Goal: Task Accomplishment & Management: Complete application form

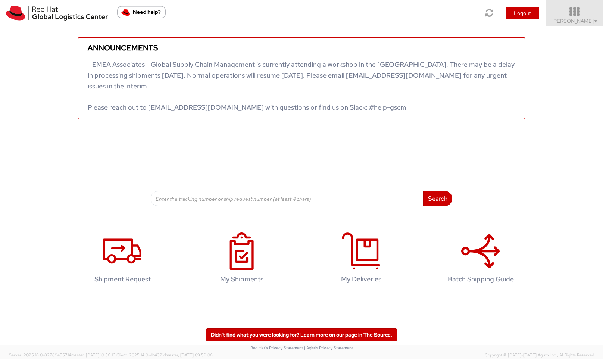
click at [572, 23] on span "Sona Mala ▼" at bounding box center [574, 21] width 47 height 7
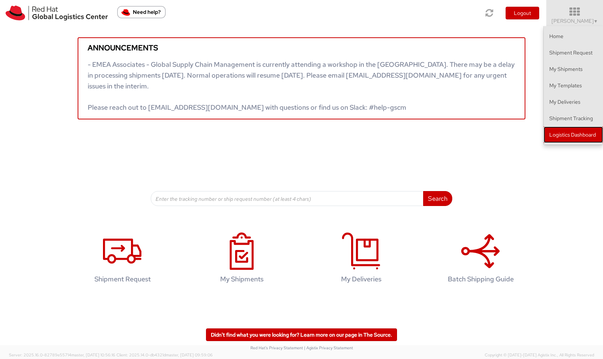
click at [575, 137] on link "Logistics Dashboard" at bounding box center [573, 134] width 59 height 16
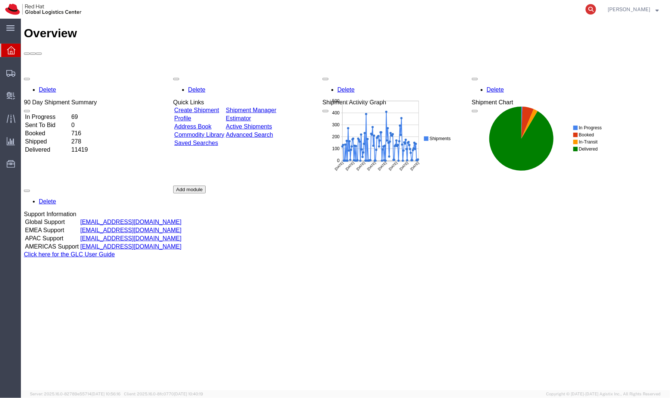
click at [596, 8] on icon at bounding box center [590, 9] width 10 height 10
click at [481, 10] on input "search" at bounding box center [472, 9] width 227 height 18
paste input "56274822"
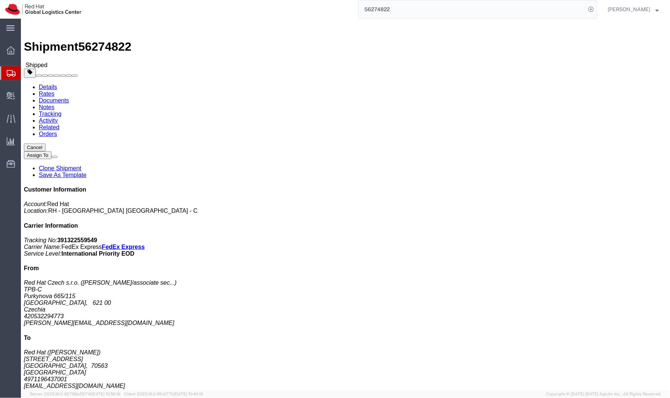
click b "391322559549"
copy b "391322559549"
click b "391322559549"
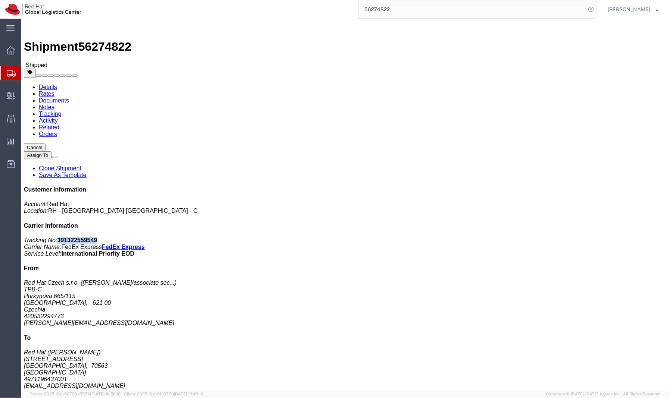
copy b "391322559549"
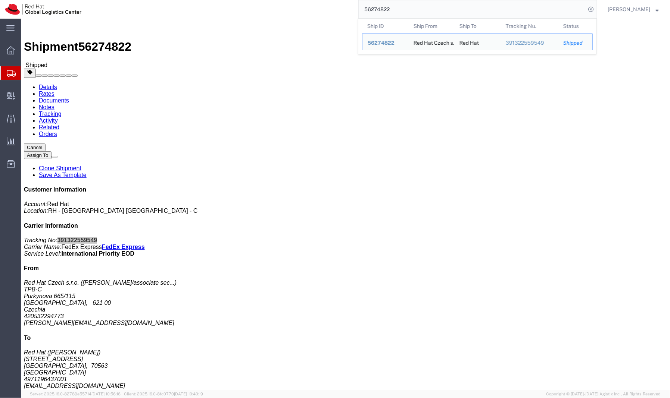
drag, startPoint x: 410, startPoint y: 8, endPoint x: 384, endPoint y: 0, distance: 27.5
click at [378, 4] on input "56274822" at bounding box center [472, 9] width 227 height 18
paste input "453240"
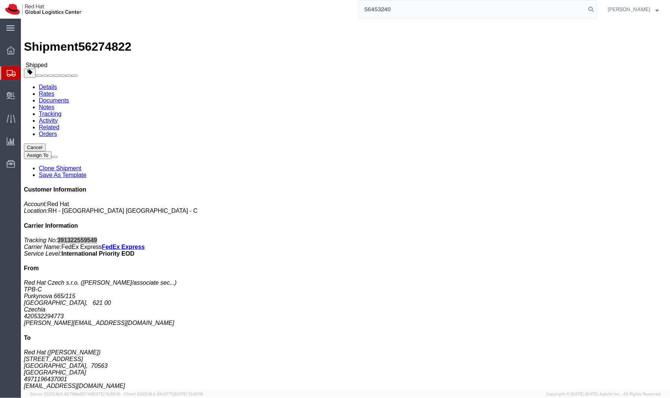
type input "56453240"
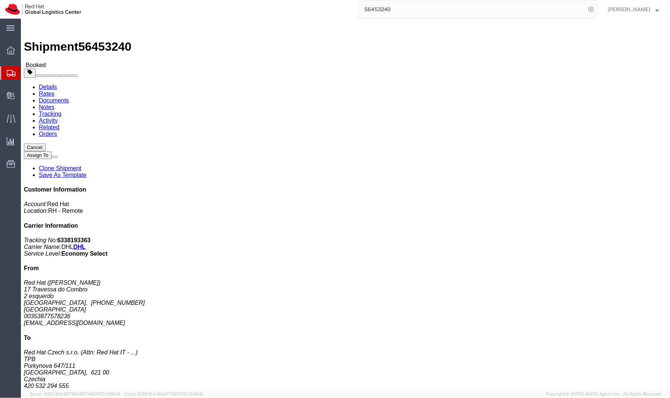
click span "button"
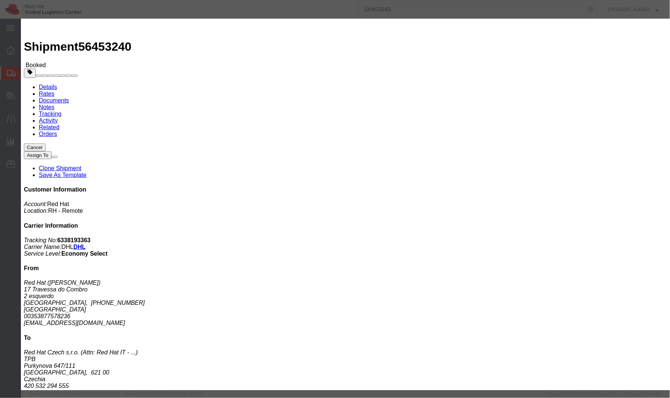
click div "Aug 12 2025 10:00 AM"
type input "9:00 AM"
click button "Apply"
click button "Save"
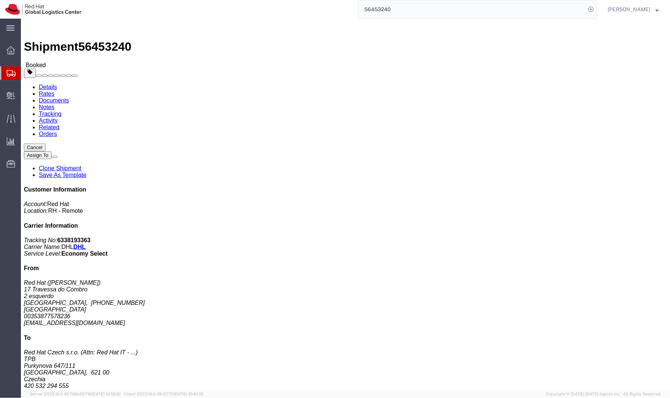
click icon "button"
drag, startPoint x: 566, startPoint y: 179, endPoint x: 511, endPoint y: 182, distance: 55.7
click div "Customer Information Account: Red Hat Location: RH - Remote Carrier Information…"
copy address "ericcurtin17@gmail.com"
click link "Documents"
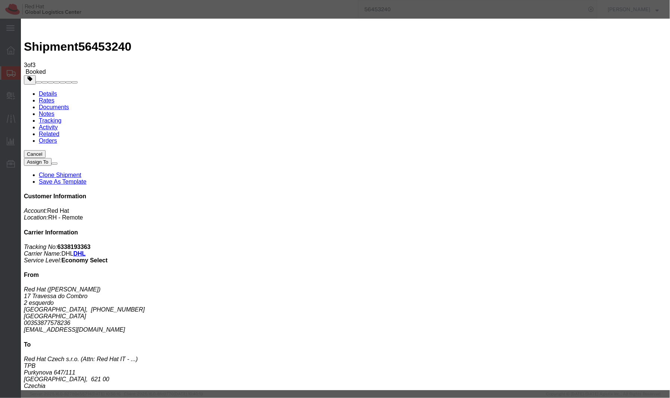
paste input "ericcurtin17@gmail.com"
type input "ericcurtin17@gmail.com"
paste textarea "Hi A, please find the label for your shipment to B attached to this email. Plea…"
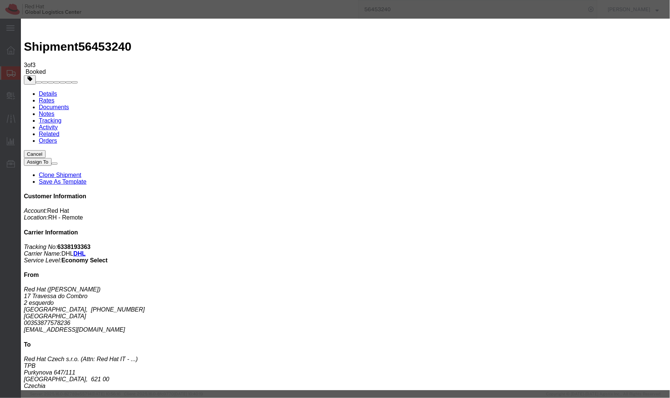
drag, startPoint x: 244, startPoint y: 172, endPoint x: 289, endPoint y: 165, distance: 45.8
drag, startPoint x: 421, startPoint y: 178, endPoint x: 430, endPoint y: 174, distance: 9.7
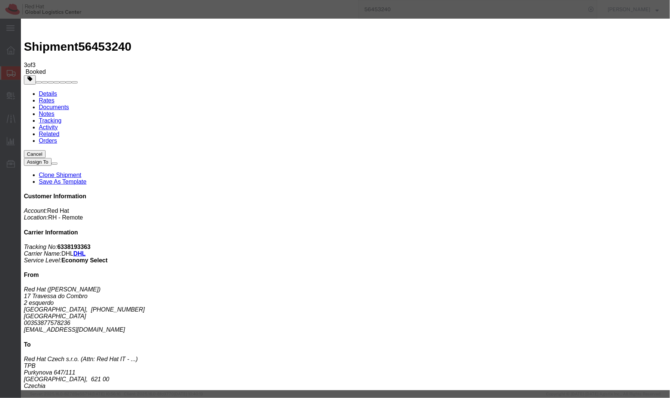
type textarea "Hi Eric, please find the label for your shipment to Brno,CZ attached to this em…"
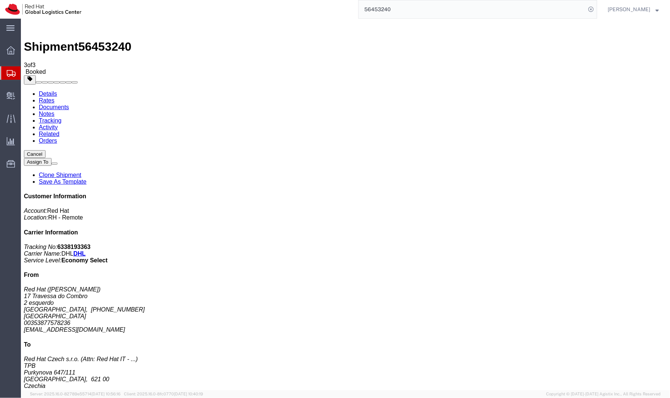
click at [11, 71] on icon at bounding box center [11, 73] width 9 height 7
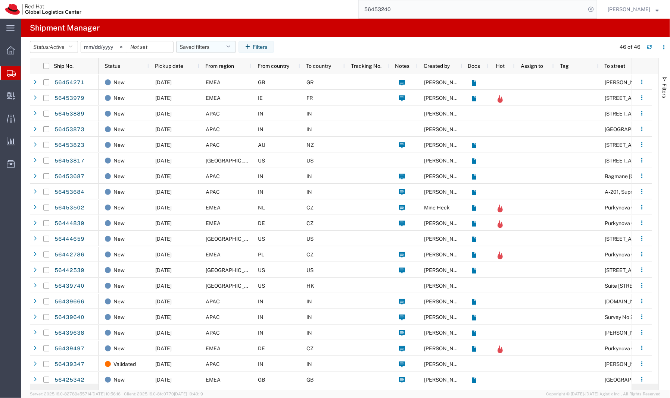
click at [199, 44] on button "Saved filters" at bounding box center [206, 47] width 60 height 12
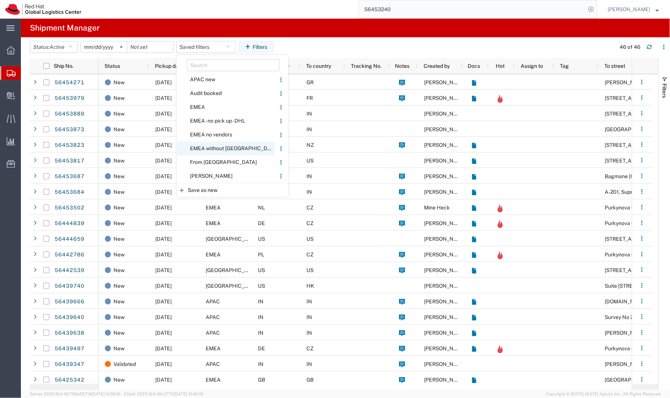
click at [205, 148] on span "EMEA without Brno" at bounding box center [226, 149] width 98 height 14
type input "2023-06-14"
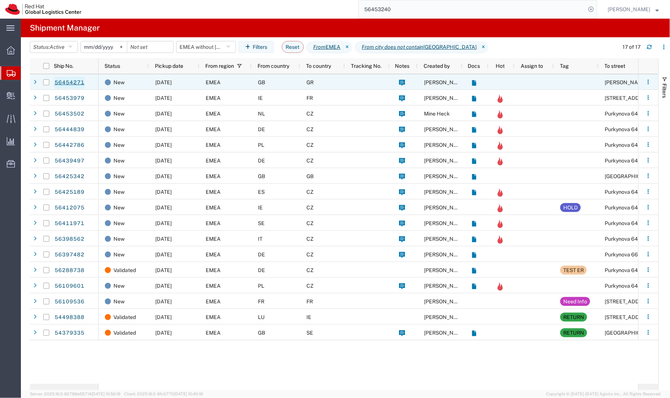
click at [76, 80] on link "56454271" at bounding box center [69, 83] width 31 height 12
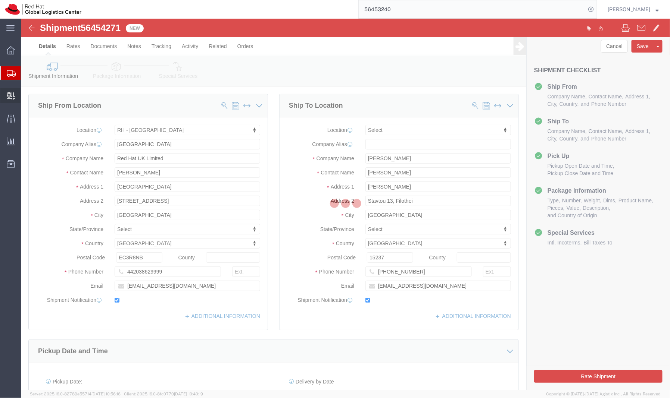
select select "37974"
select select
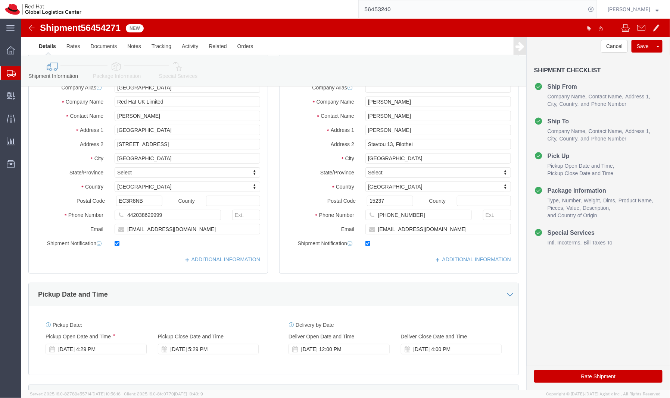
scroll to position [67, 0]
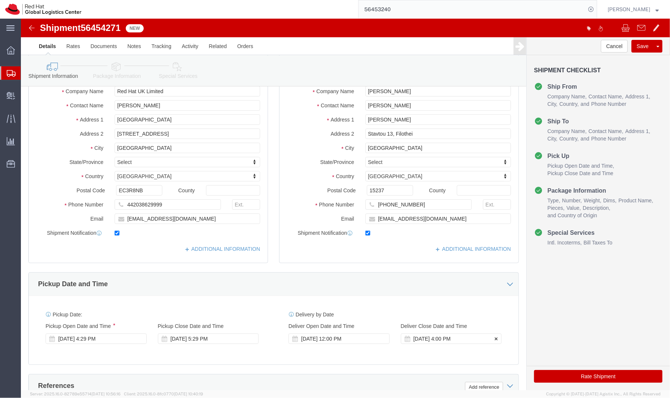
drag, startPoint x: 360, startPoint y: 320, endPoint x: 387, endPoint y: 322, distance: 27.3
click icon
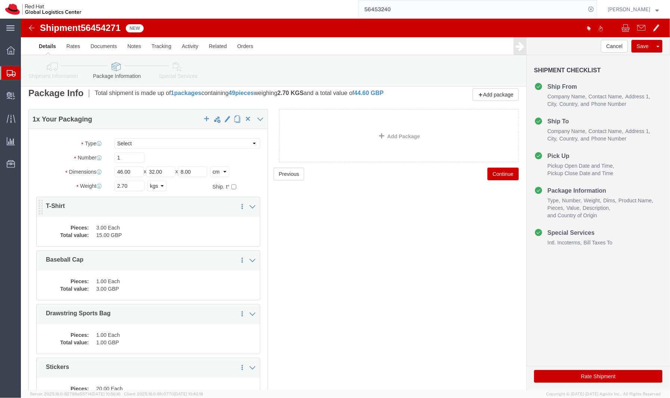
scroll to position [7, 0]
click dd "15.00 GBP"
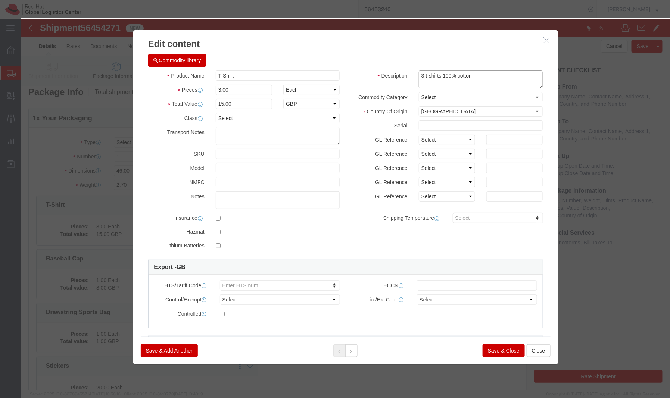
drag, startPoint x: 400, startPoint y: 58, endPoint x: 392, endPoint y: 59, distance: 7.5
click div "3 t-shirts 100% cotton"
drag, startPoint x: 411, startPoint y: 57, endPoint x: 385, endPoint y: 56, distance: 26.1
click div "Description 3 t-shirts 100% cotton"
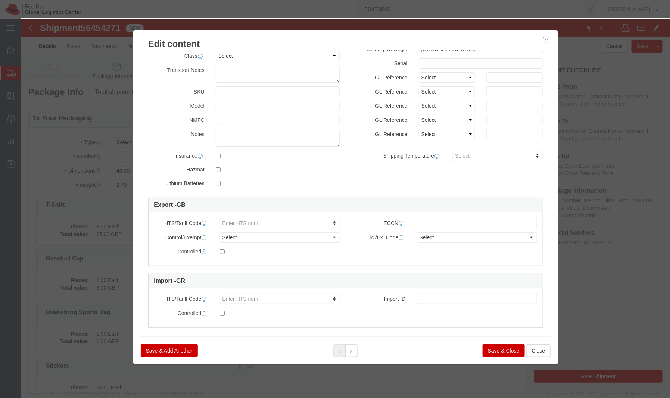
scroll to position [62, 0]
type textarea "Red Hat branded, 100% cotton"
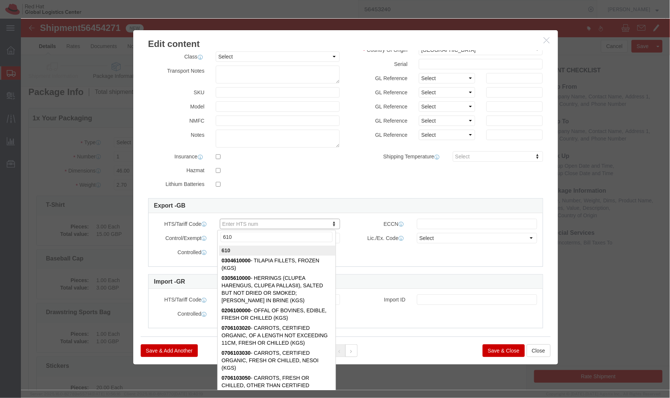
type input "610"
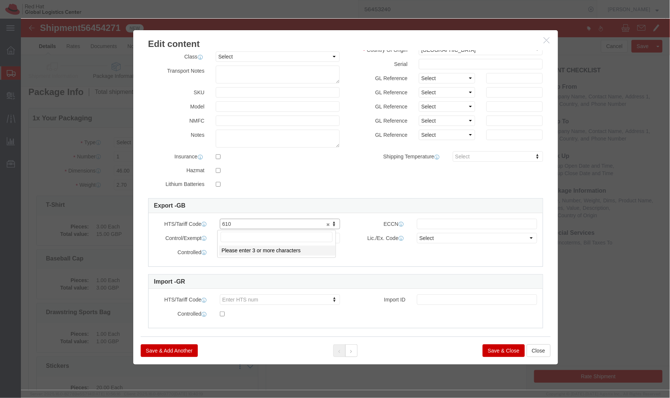
drag, startPoint x: 210, startPoint y: 209, endPoint x: 197, endPoint y: 220, distance: 17.0
type input "6109.10.0013"
click div "HTS/Tariff Code 6109.10.0013 6109.10.0013 ECCN Control/Exempt Select ATF BIS DE…"
drag, startPoint x: 232, startPoint y: 205, endPoint x: 251, endPoint y: 204, distance: 19.4
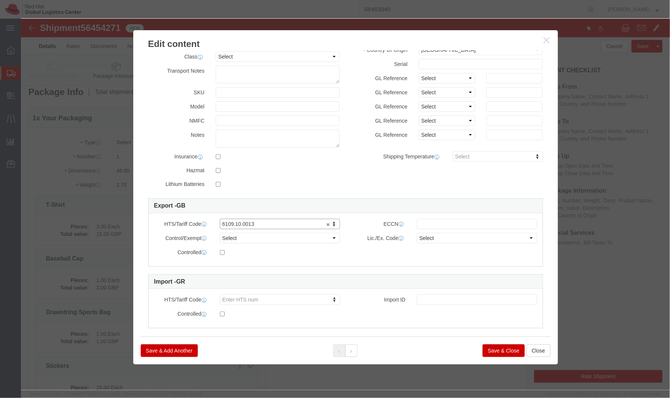
drag, startPoint x: 232, startPoint y: 204, endPoint x: 196, endPoint y: 204, distance: 36.2
click button "Save & Close"
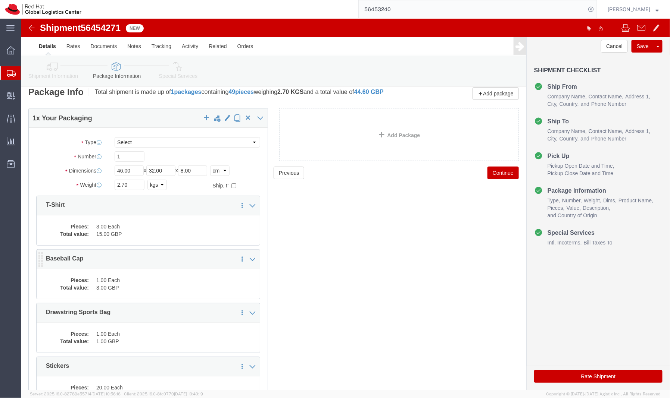
click dd "3.00 GBP"
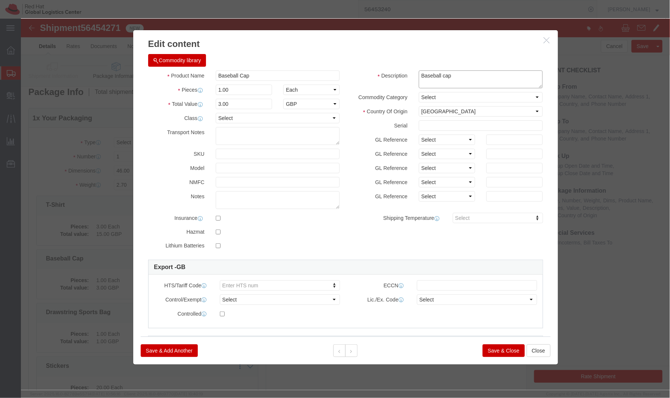
drag, startPoint x: 438, startPoint y: 56, endPoint x: 387, endPoint y: 59, distance: 51.2
click div "Baseball cap"
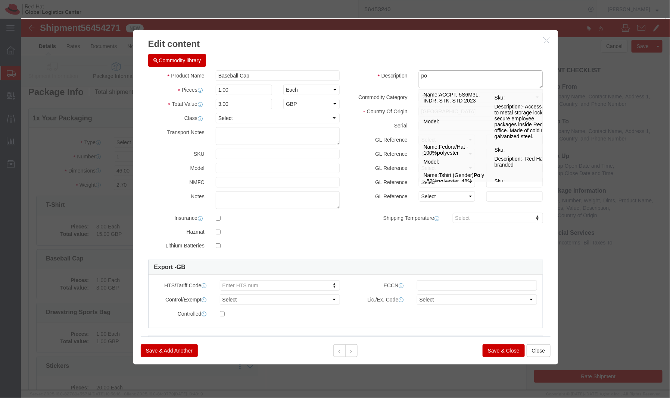
type textarea "p"
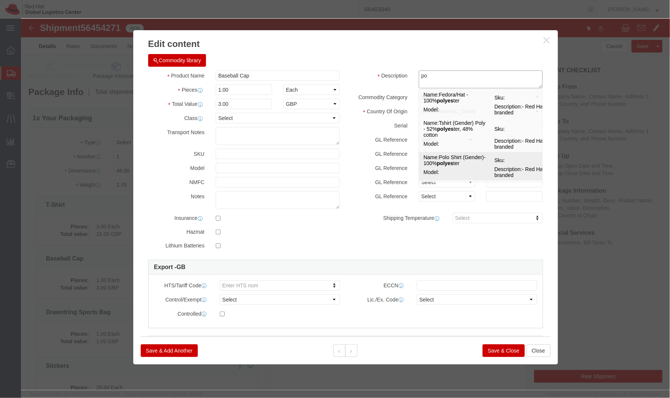
type textarea "p"
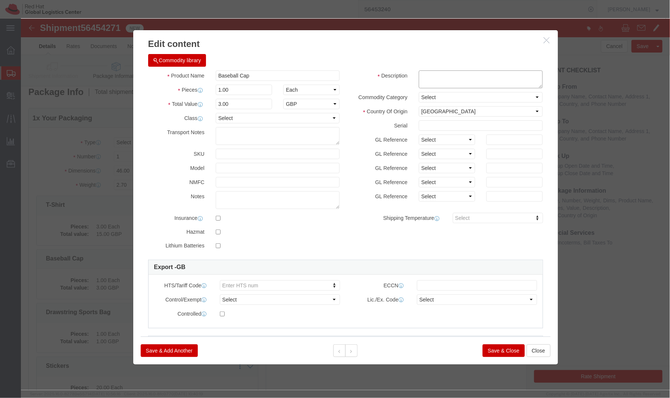
type textarea "c"
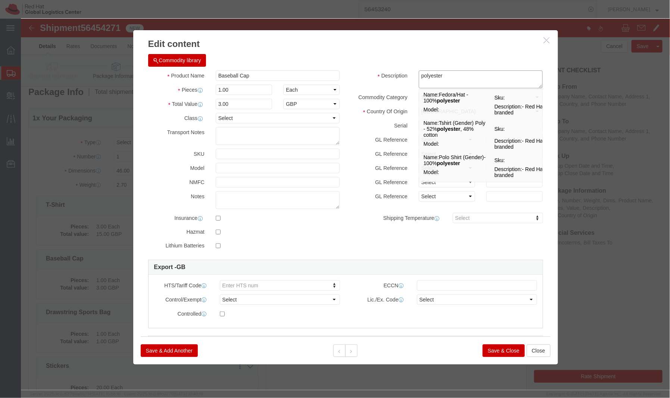
type textarea "polyester"
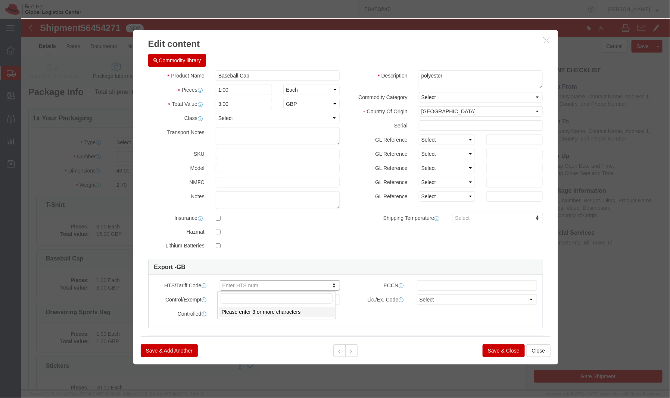
click input "text"
paste input "6504.00"
type input "6504.00"
click button "Save & Close"
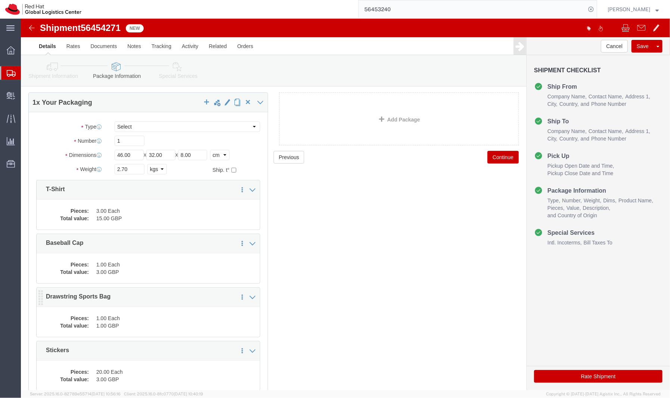
scroll to position [33, 0]
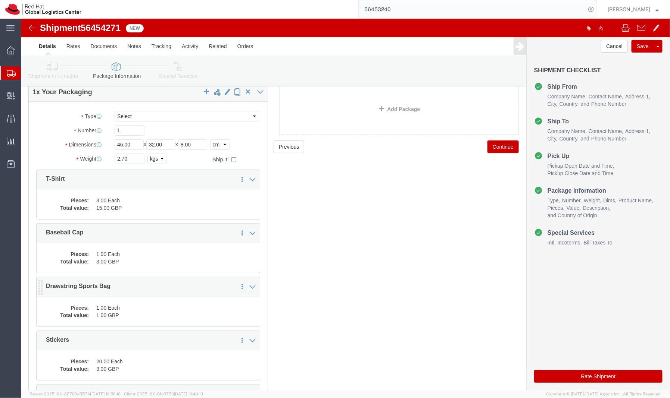
click dd "1.00 GBP"
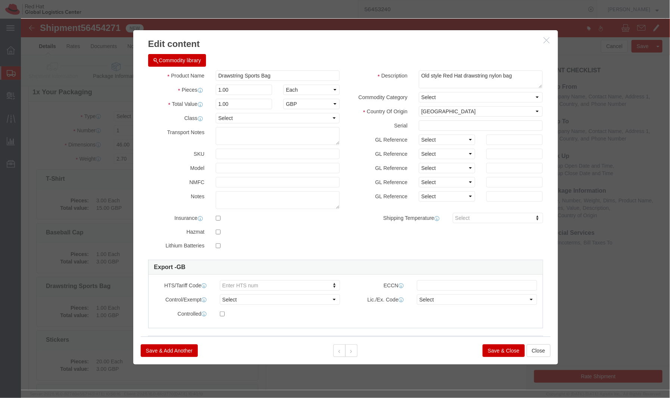
click button "Save & Close"
click div
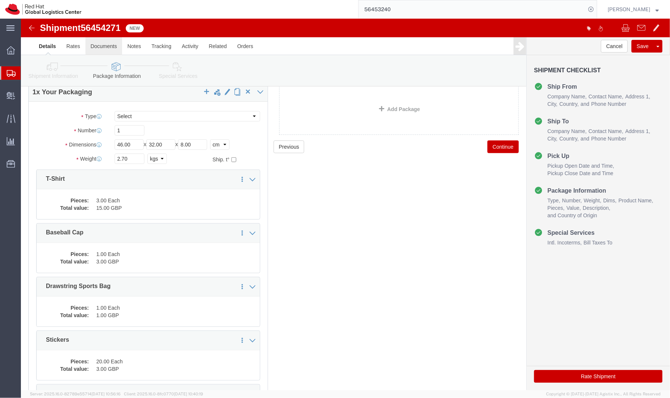
click link "Documents"
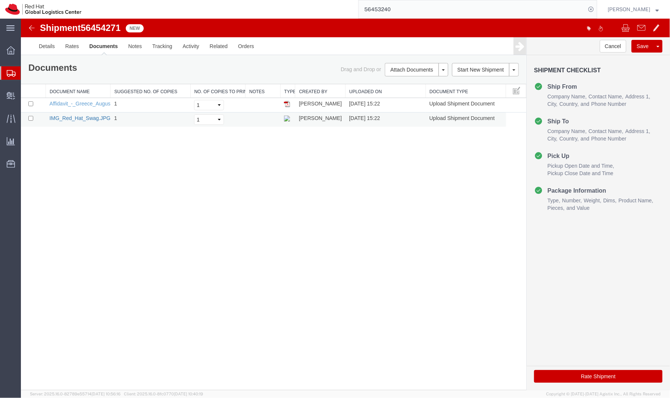
click at [70, 119] on link "IMG_Red_Hat_Swag.JPG" at bounding box center [79, 118] width 61 height 6
click at [72, 106] on link "Affidavit_-_Greece_August_01_2025.pdf" at bounding box center [96, 103] width 94 height 6
click at [44, 46] on link "Details" at bounding box center [46, 46] width 26 height 18
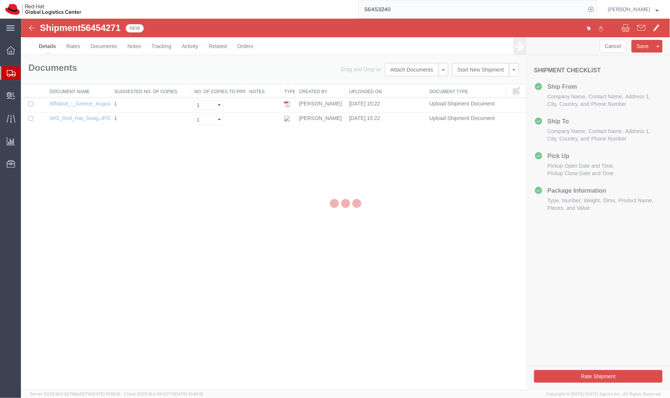
select select "37974"
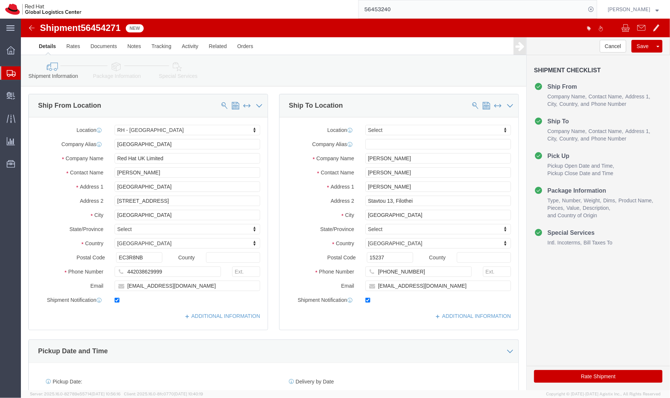
click icon
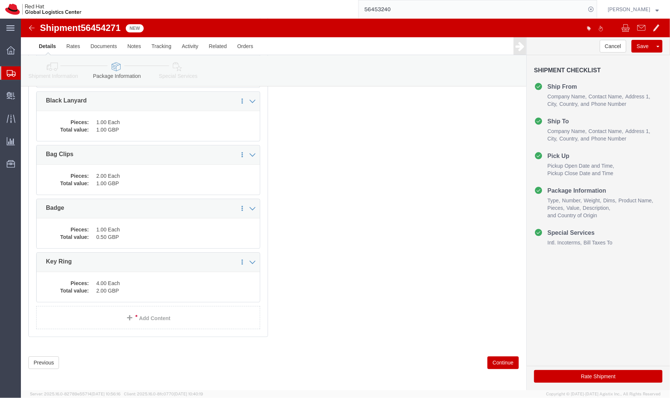
scroll to position [708, 0]
click dd "0.50 GBP"
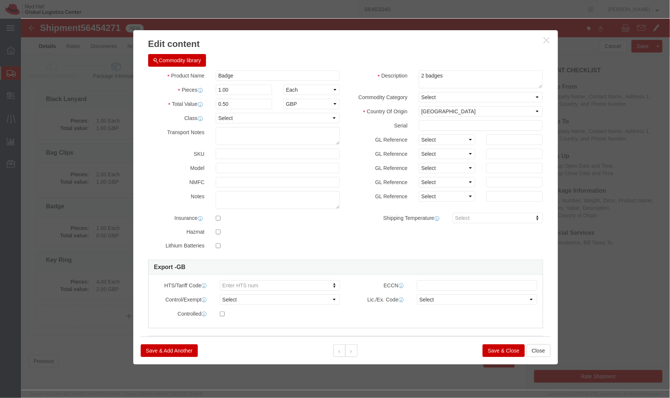
click icon "button"
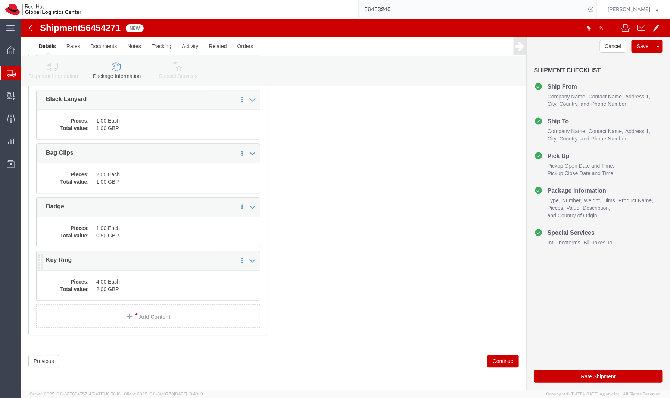
click dd "2.00 GBP"
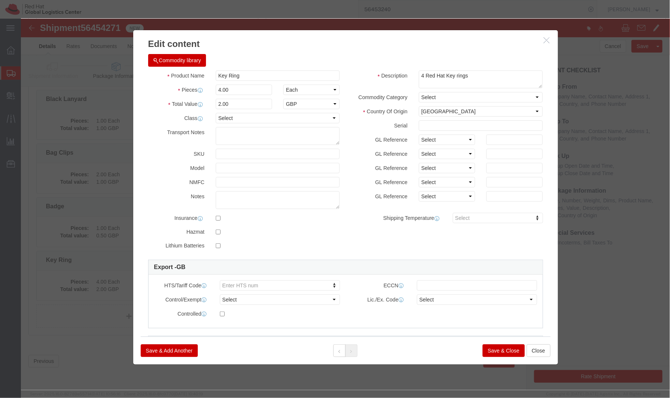
click icon "button"
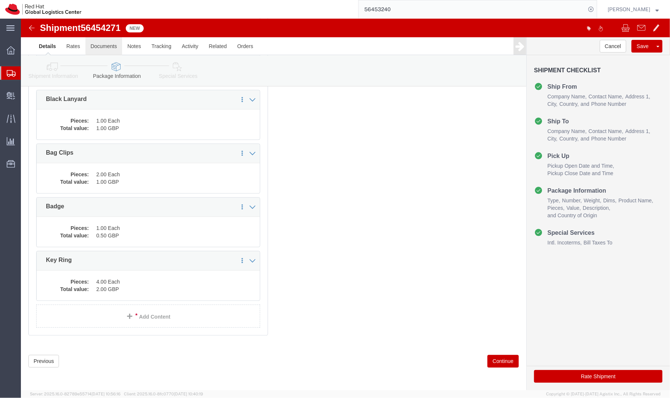
click link "Documents"
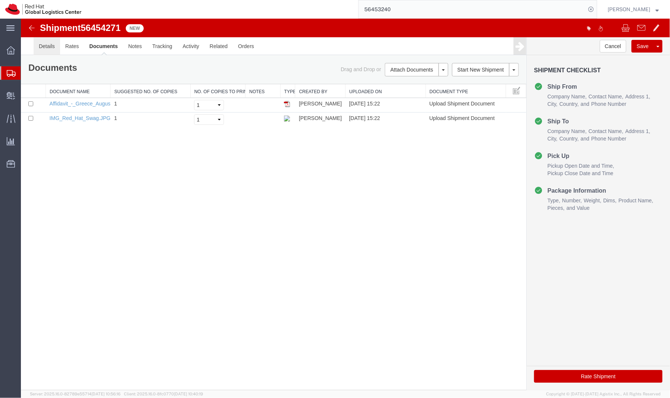
click at [50, 46] on link "Details" at bounding box center [46, 46] width 26 height 18
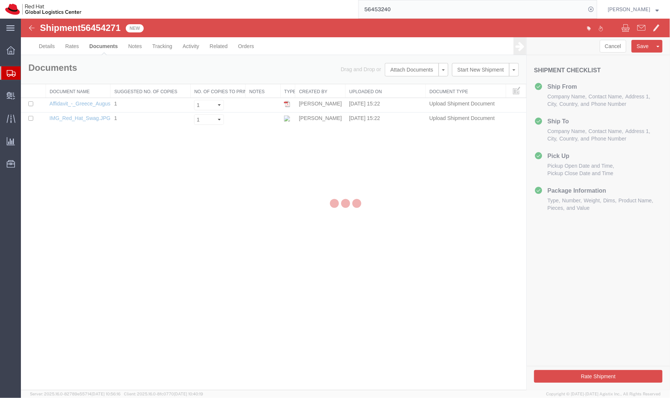
click at [50, 47] on div at bounding box center [345, 205] width 649 height 372
select select "37974"
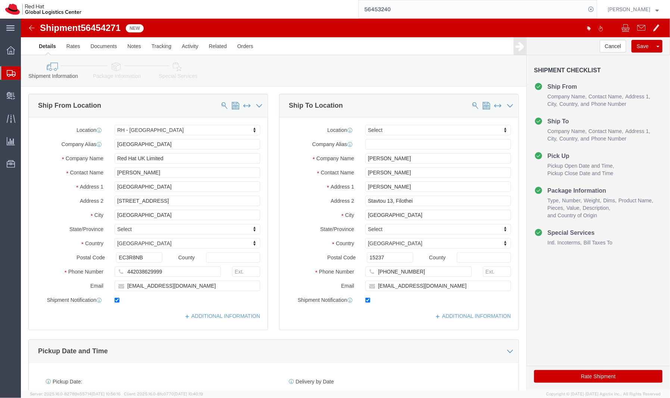
click icon
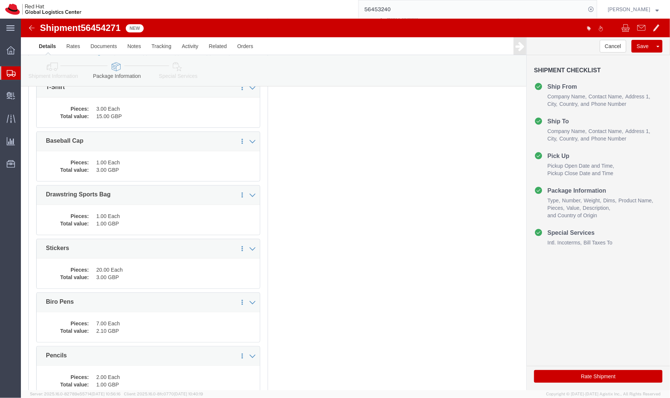
scroll to position [129, 0]
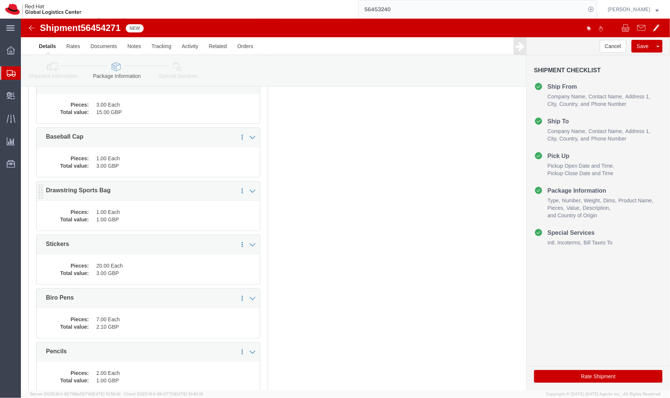
click dd "1.00 GBP"
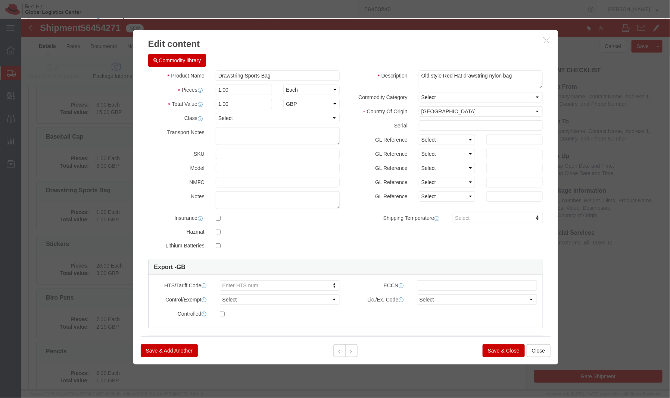
click icon "button"
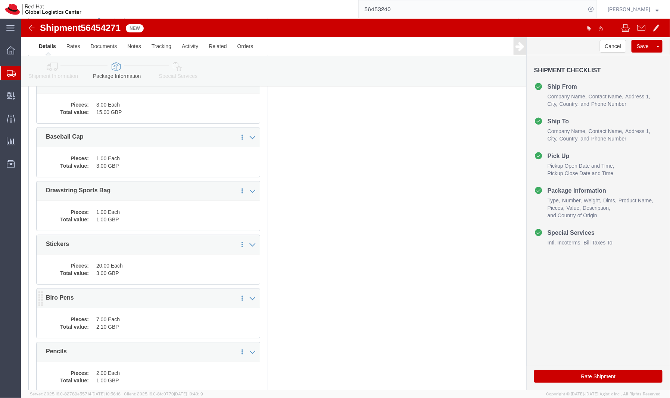
click dd "7.00 Each"
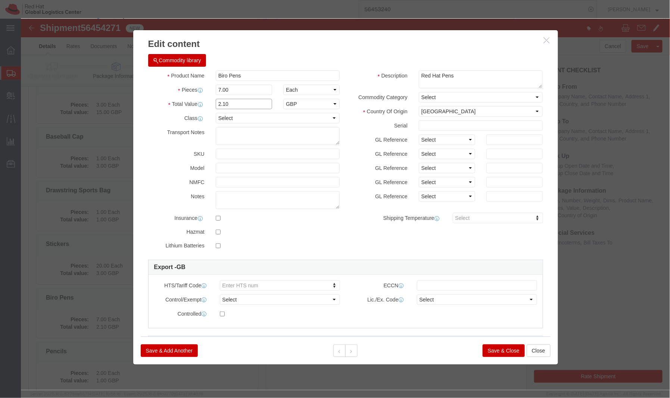
drag, startPoint x: 216, startPoint y: 88, endPoint x: 191, endPoint y: 87, distance: 25.0
click div "2.10"
click icon "button"
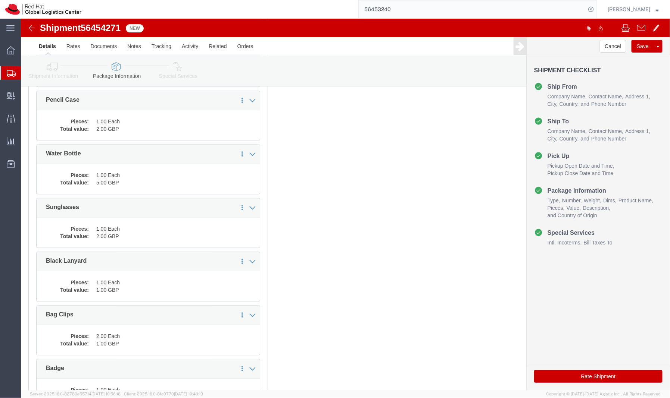
scroll to position [541, 0]
click icon
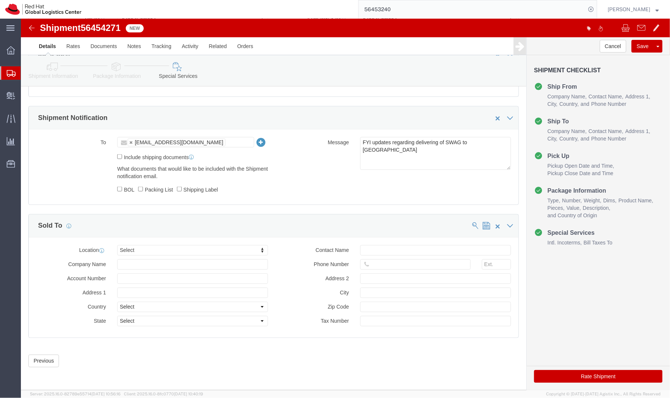
scroll to position [427, 0]
click button "Rate Shipment"
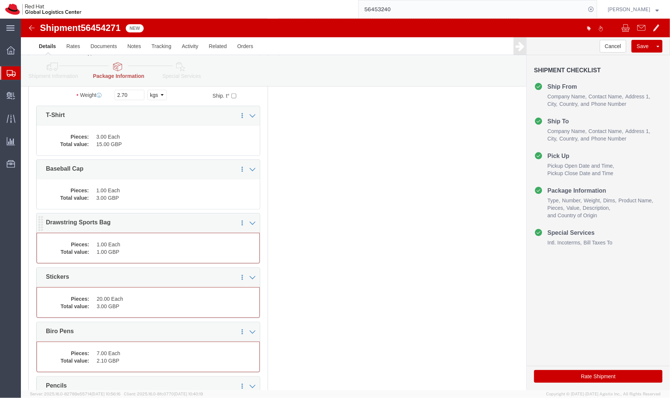
click dd "1.00 GBP"
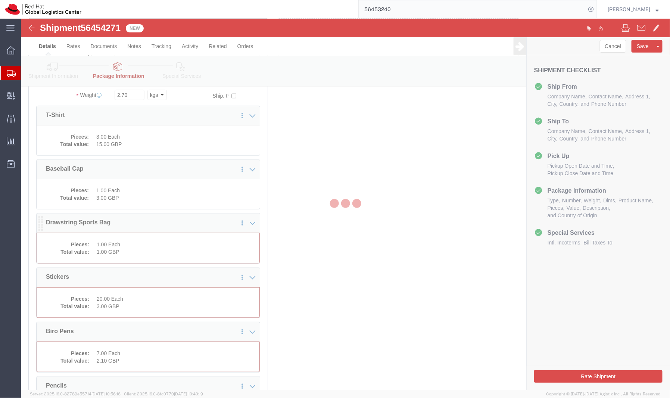
scroll to position [217, 0]
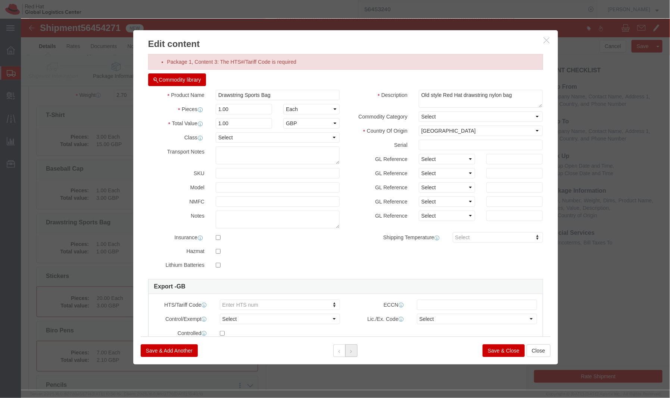
click icon
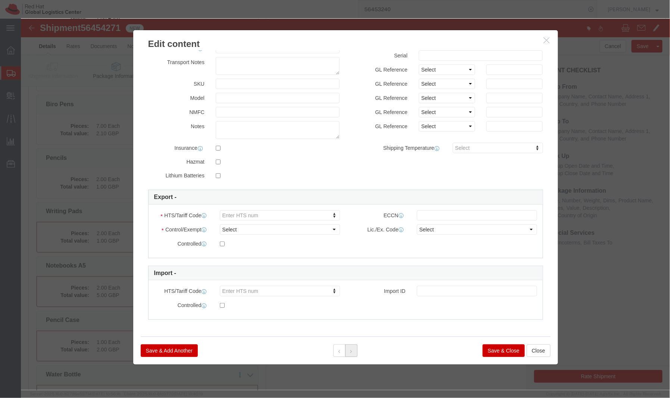
scroll to position [460, 0]
click button
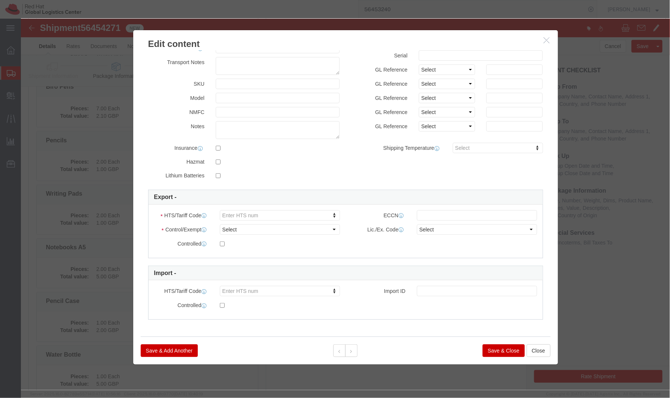
click icon "button"
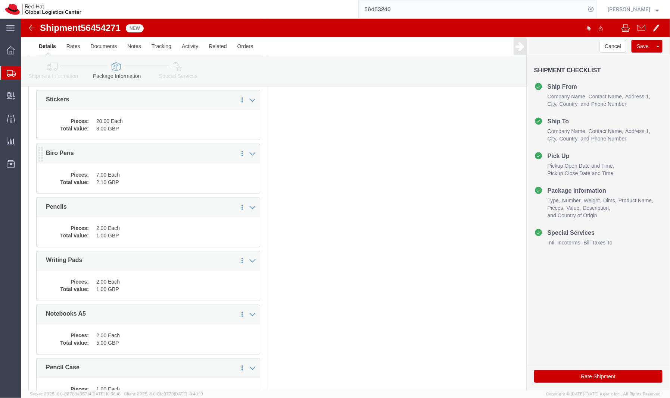
scroll to position [0, 0]
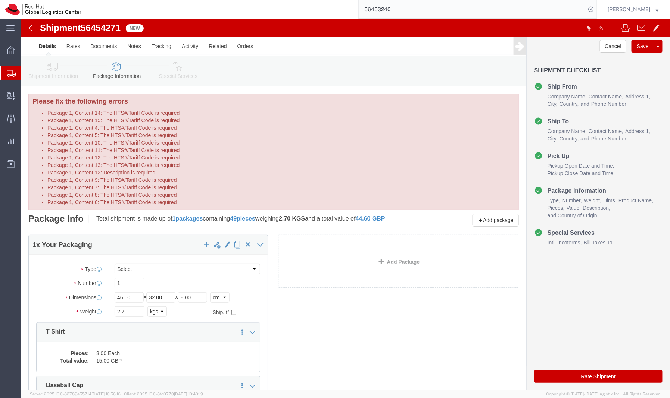
click icon
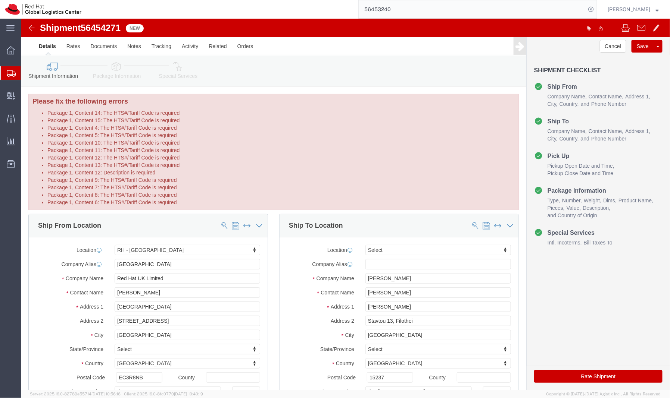
scroll to position [1, 0]
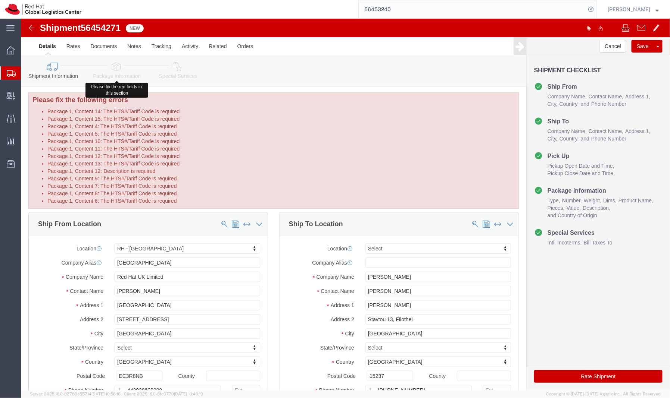
click icon
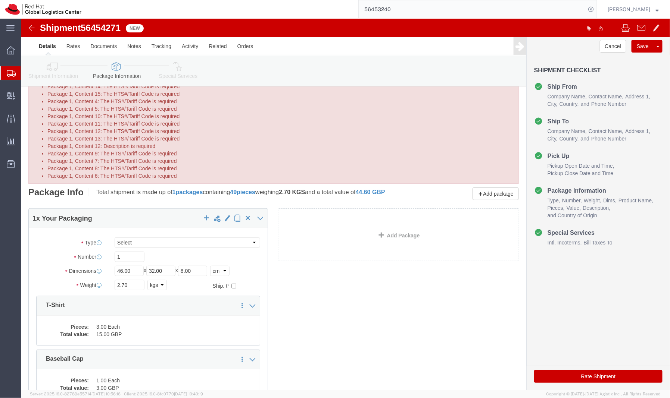
scroll to position [27, 0]
click dd "3.00 Each"
click div
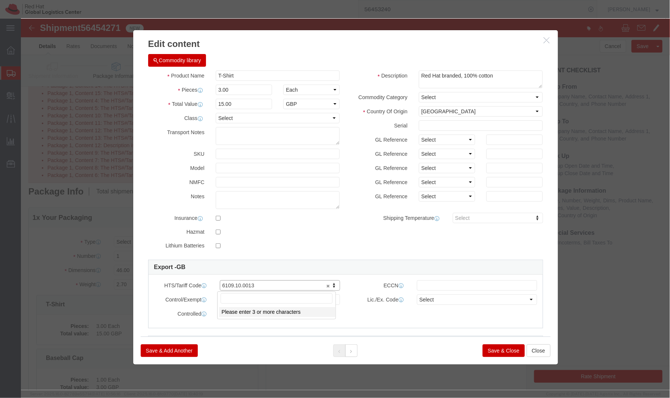
drag, startPoint x: 233, startPoint y: 267, endPoint x: 206, endPoint y: 267, distance: 27.6
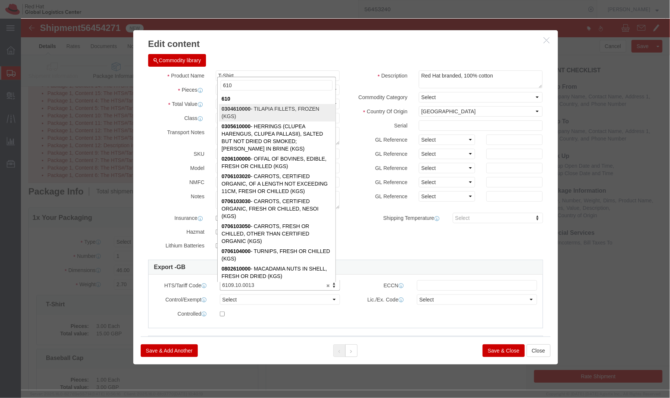
type input "610"
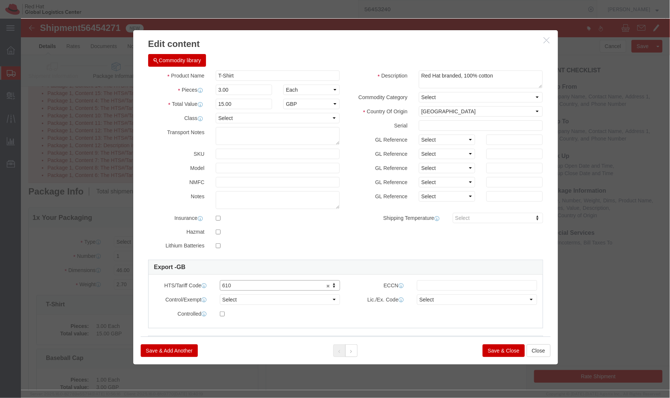
click div "HTS/Tariff Code 610 610 ECCN Control/Exempt Select ATF BIS DEA EPA FDA FTR ITAR…"
click icon "button"
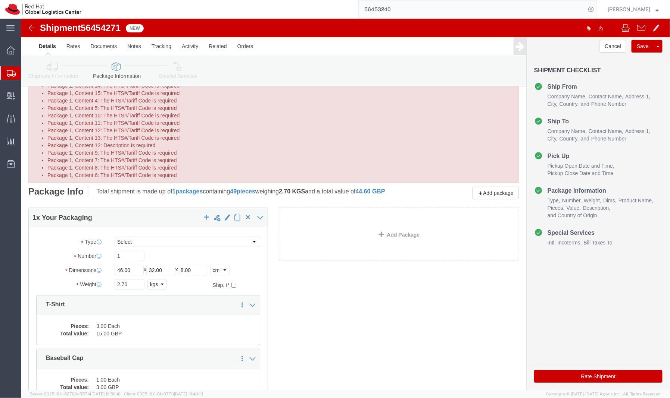
click span "56454271"
copy span "56454271"
click div "1 x Your Packaging Package Type Select Case(s) Crate(s) Envelope Large Box Medi…"
click icon "button"
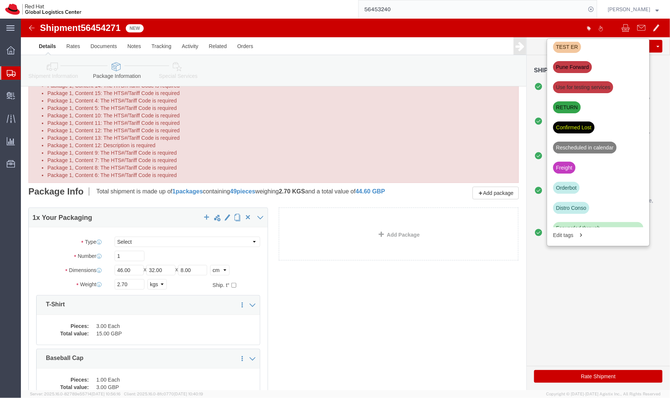
scroll to position [237, 0]
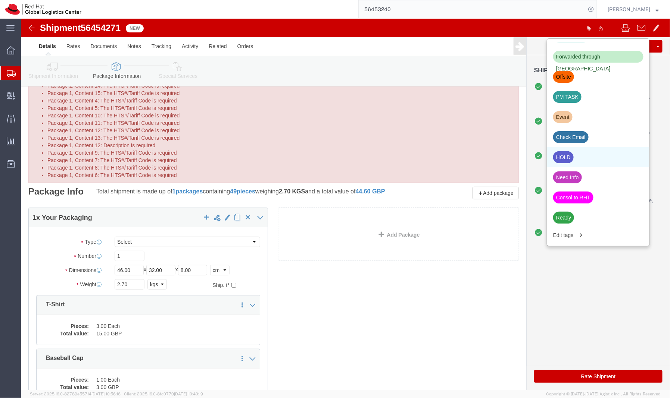
click div "HOLD"
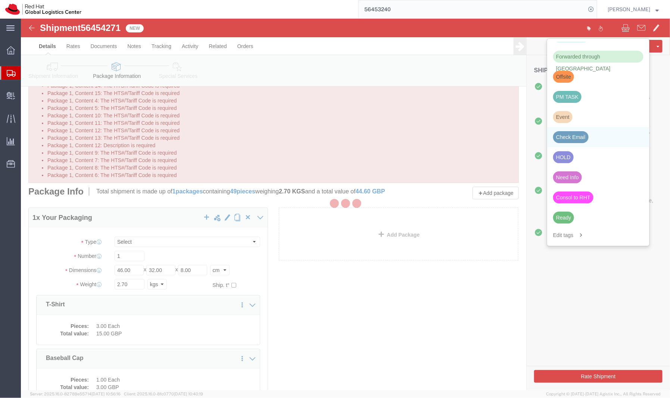
scroll to position [217, 0]
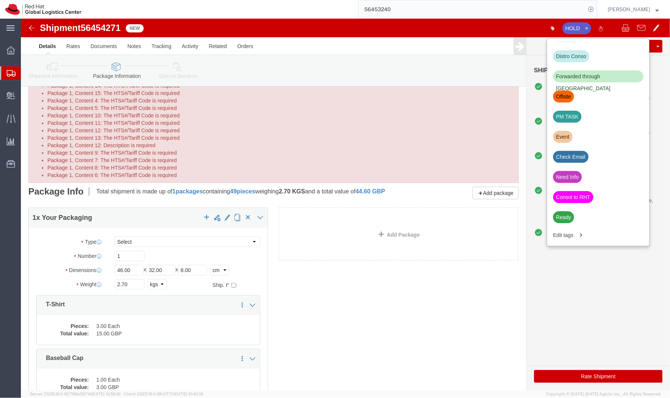
click button "Rate Shipment"
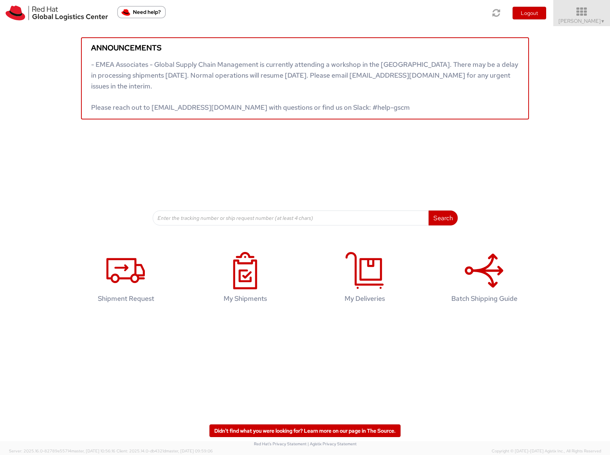
click at [600, 21] on span "▼" at bounding box center [602, 21] width 4 height 6
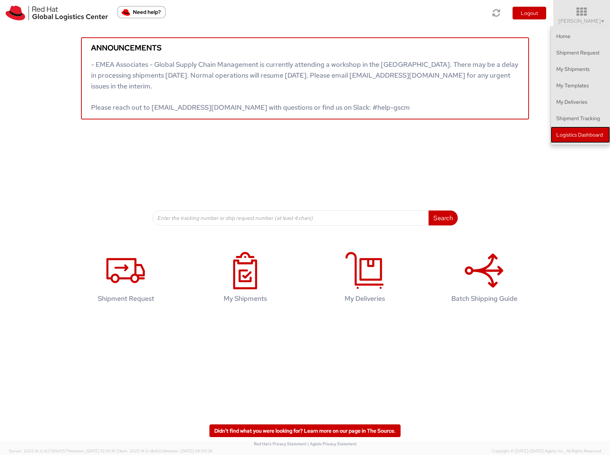
click at [586, 134] on link "Logistics Dashboard" at bounding box center [579, 134] width 59 height 16
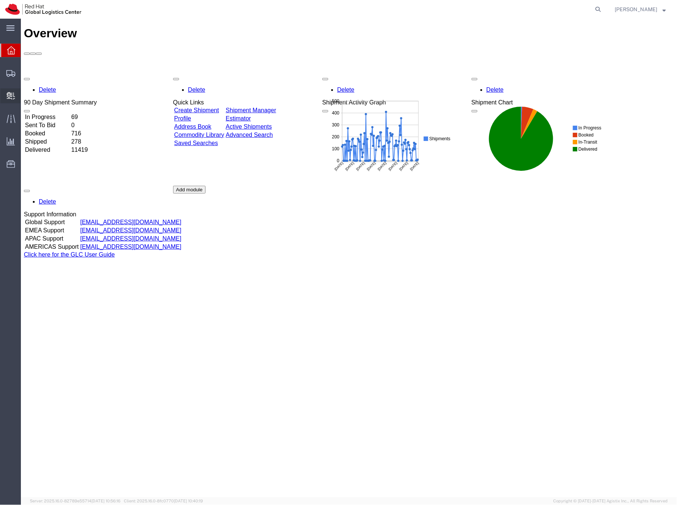
click at [0, 0] on span "Create Delivery" at bounding box center [0, 0] width 0 height 0
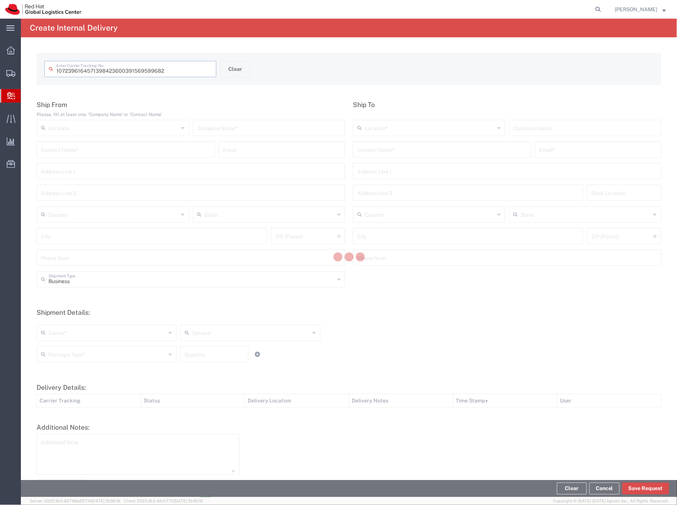
type input "391569599682"
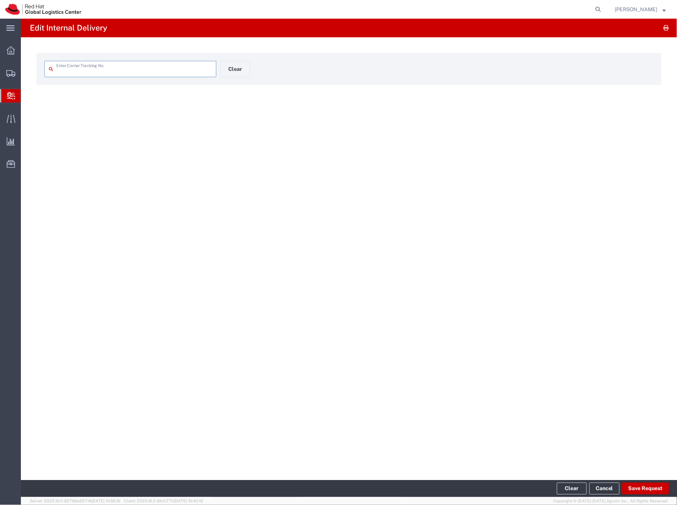
type input "391569599682"
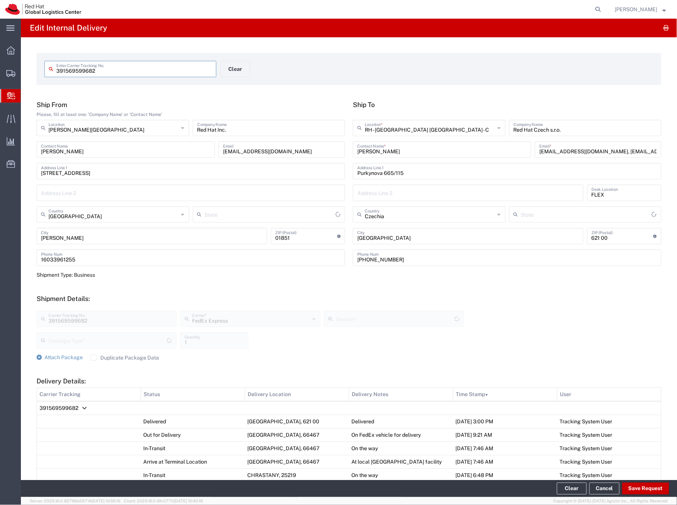
type input "Your Packaging"
type input "[US_STATE]"
type input "International Economy"
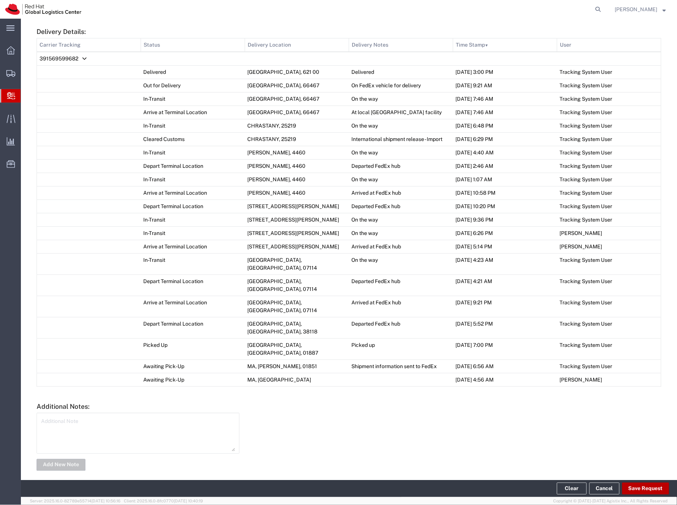
click at [646, 489] on button "Save Request" at bounding box center [645, 489] width 47 height 12
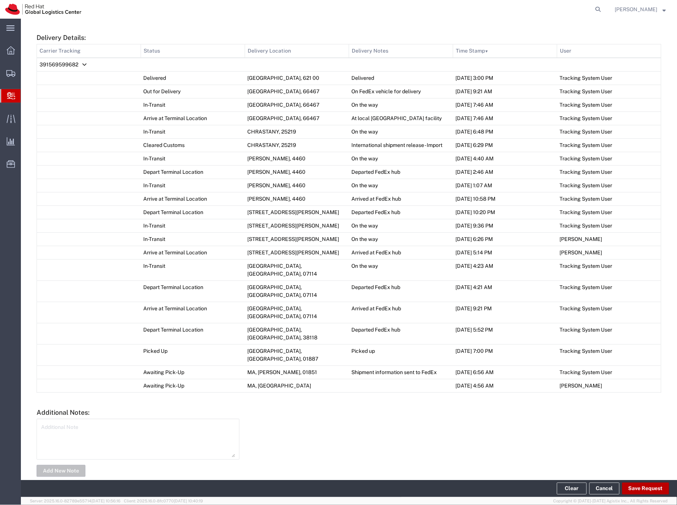
scroll to position [356, 0]
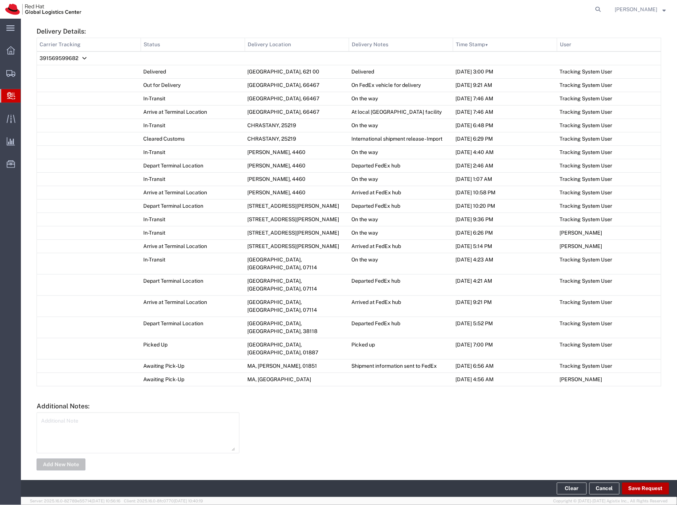
click at [645, 488] on button "Save Request" at bounding box center [645, 489] width 47 height 12
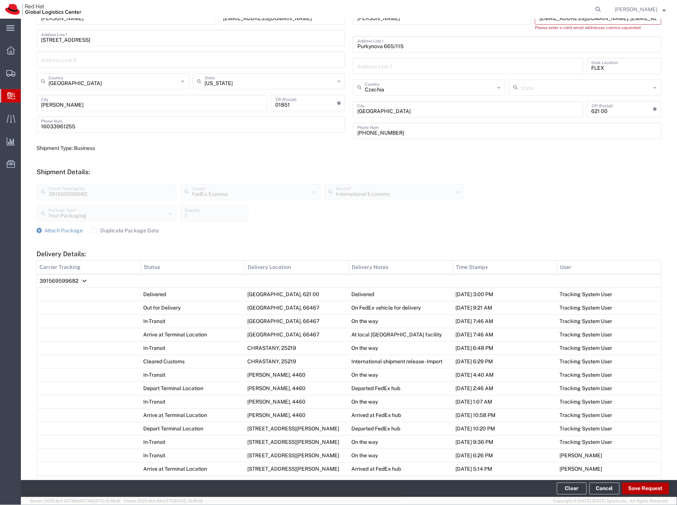
scroll to position [135, 0]
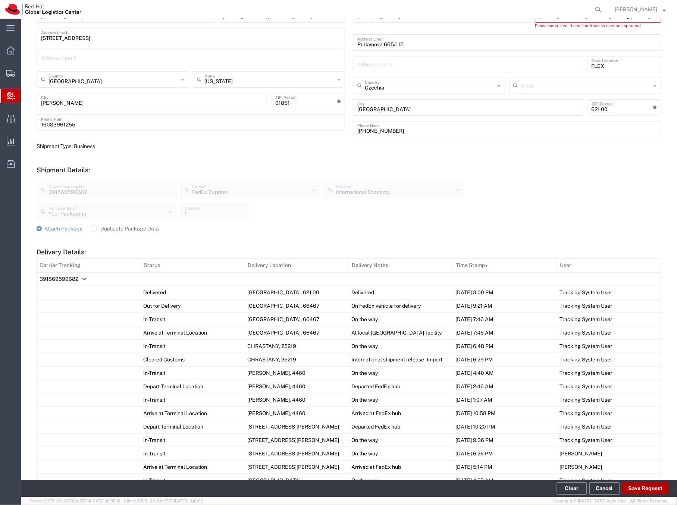
click at [639, 490] on button "Save Request" at bounding box center [645, 489] width 47 height 12
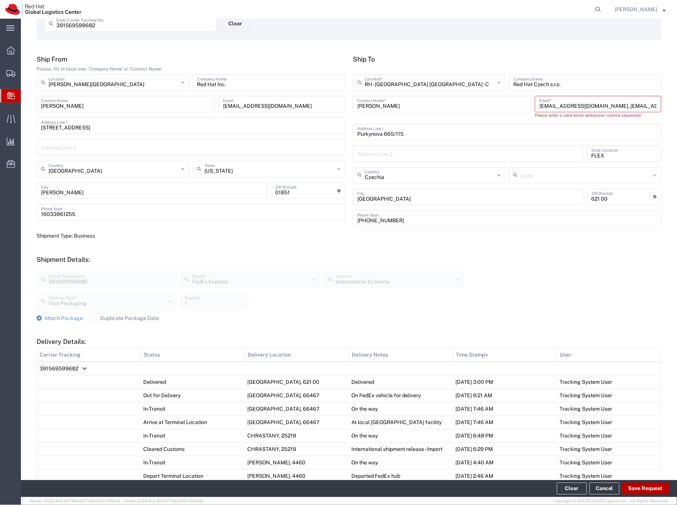
scroll to position [0, 0]
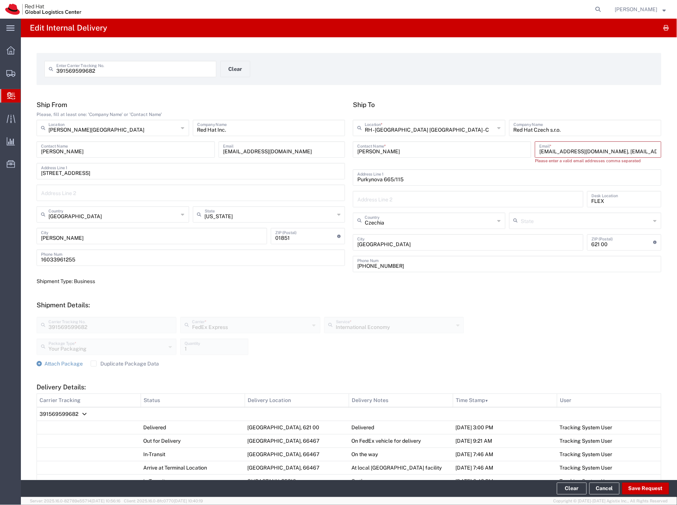
click at [597, 148] on input "[EMAIL_ADDRESS][DOMAIN_NAME], [EMAIL_ADDRESS][DOMAIN_NAME]" at bounding box center [598, 149] width 118 height 13
drag, startPoint x: 587, startPoint y: 151, endPoint x: 683, endPoint y: 157, distance: 96.1
click at [677, 157] on html "main_menu Created with Sketch. Collapse Menu Overview Shipments Shipment Manage…" at bounding box center [338, 252] width 677 height 505
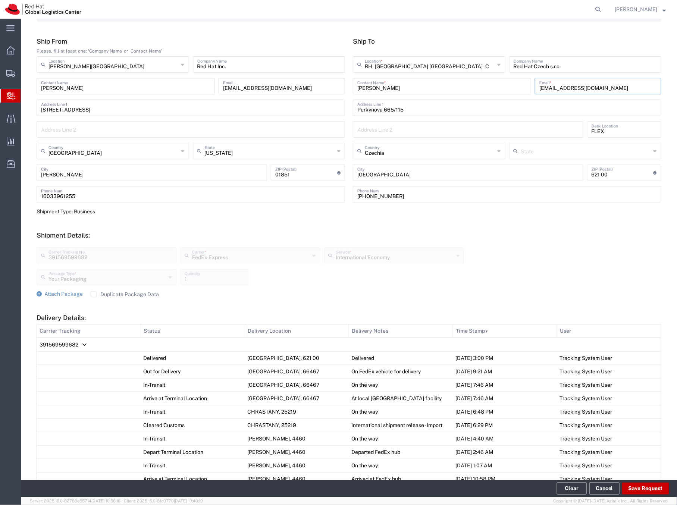
scroll to position [159, 0]
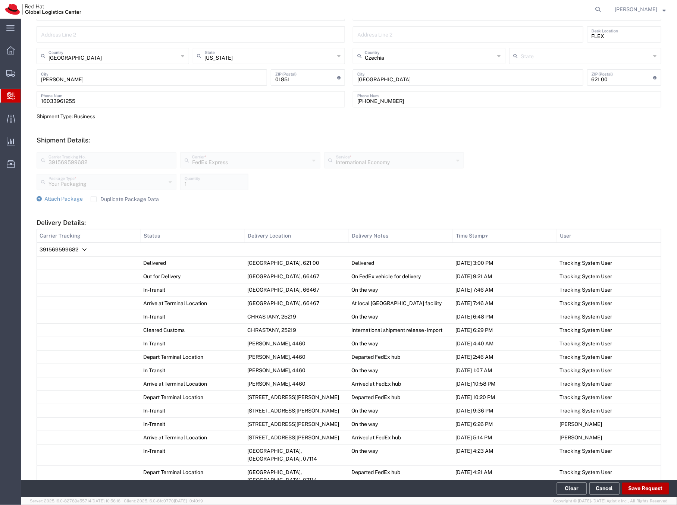
type input "[EMAIL_ADDRESS][DOMAIN_NAME]"
click at [639, 490] on button "Save Request" at bounding box center [645, 489] width 47 height 12
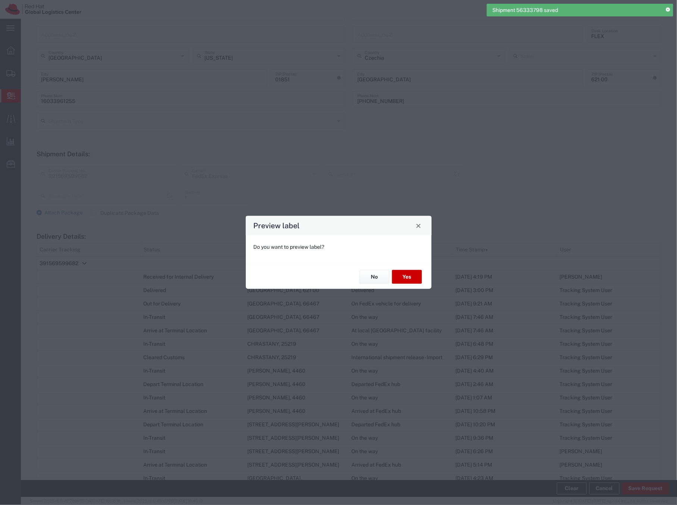
type input "Your Packaging"
type input "International Economy"
click at [408, 276] on button "Yes" at bounding box center [407, 277] width 30 height 14
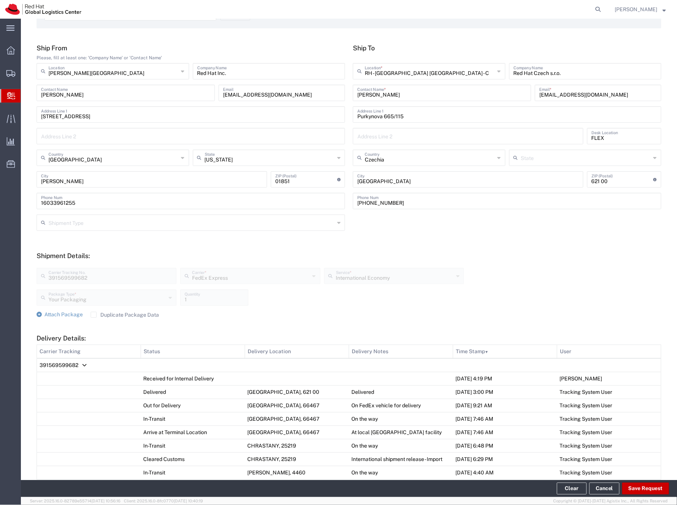
scroll to position [0, 0]
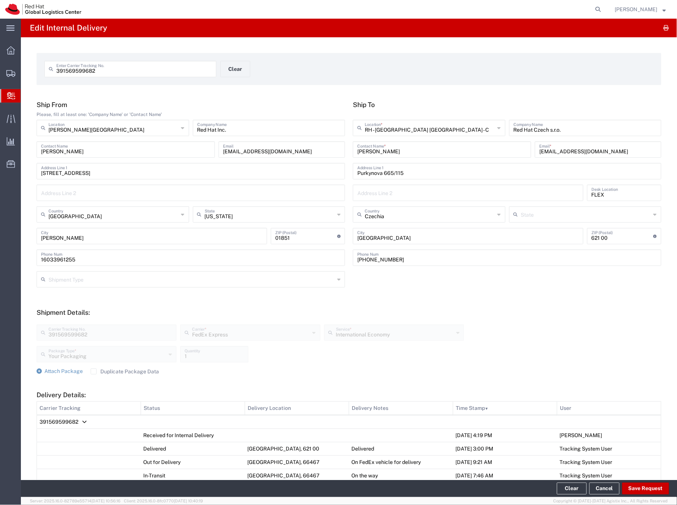
click at [0, 0] on span "Create Delivery" at bounding box center [0, 0] width 0 height 0
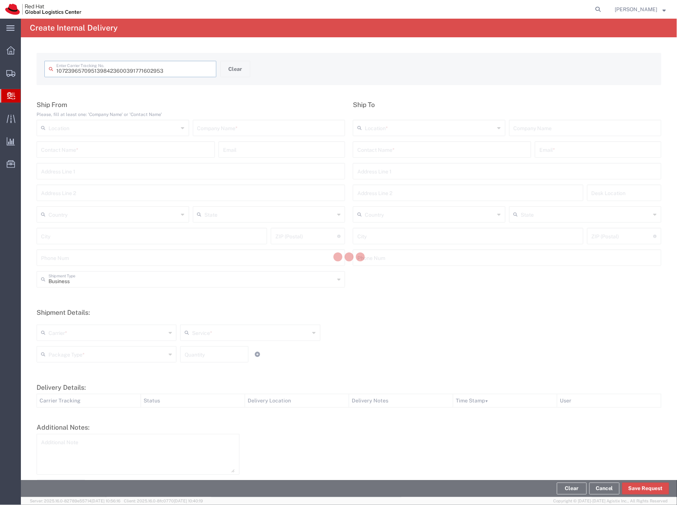
type input "391771602953"
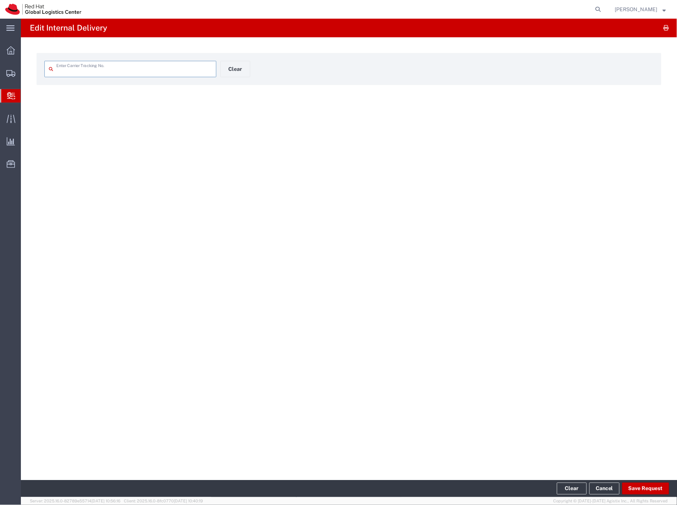
type input "391771602953"
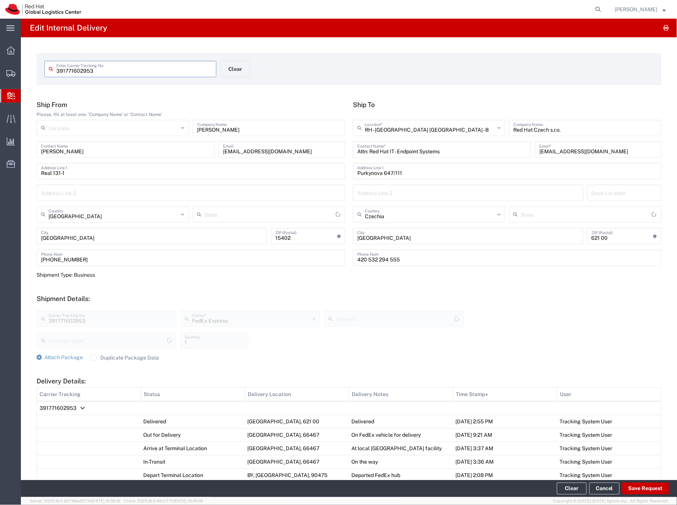
type input "International Economy"
type input "Your Packaging"
type input "[GEOGRAPHIC_DATA]"
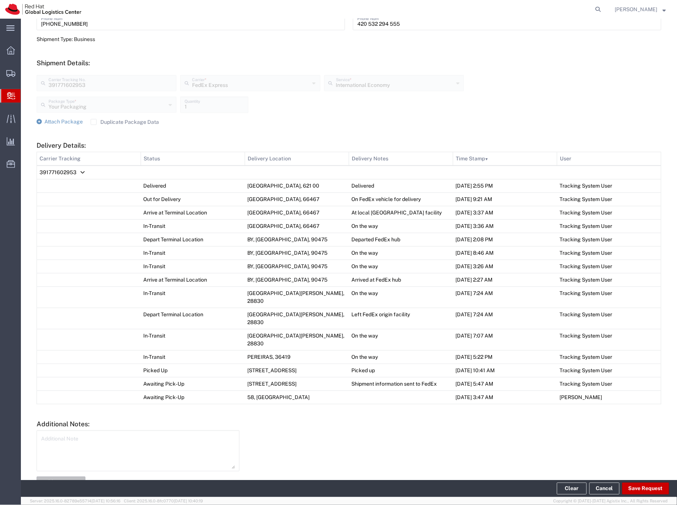
scroll to position [238, 0]
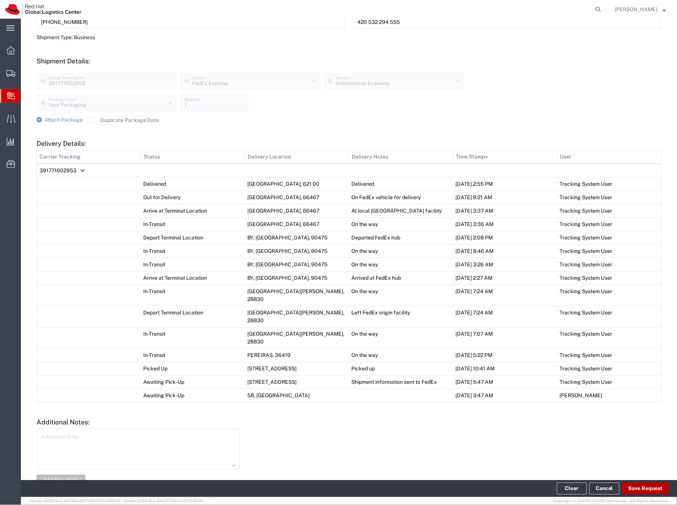
click at [640, 490] on button "Save Request" at bounding box center [645, 489] width 47 height 12
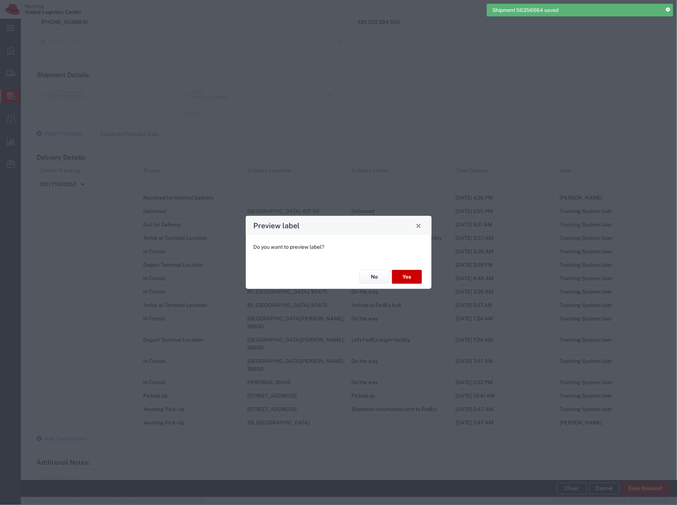
type input "Your Packaging"
type input "International Economy"
click at [372, 279] on button "No" at bounding box center [375, 277] width 30 height 14
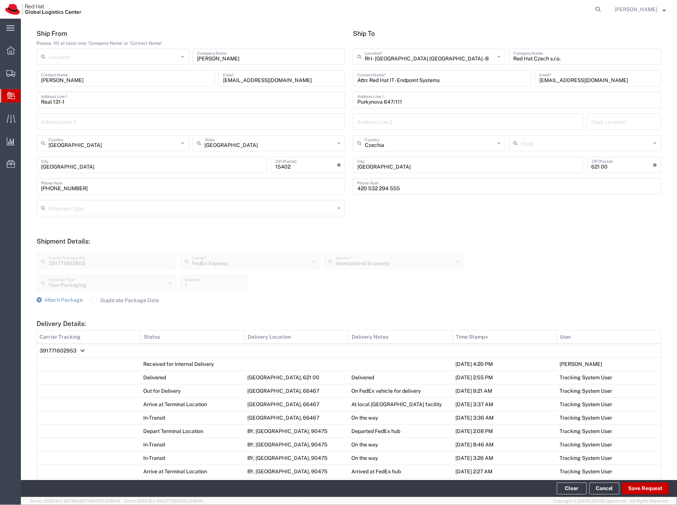
scroll to position [0, 0]
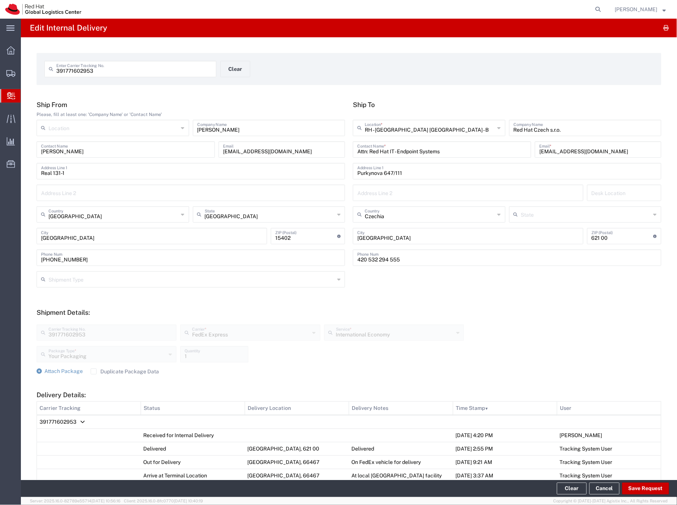
click at [0, 0] on span "Create Delivery" at bounding box center [0, 0] width 0 height 0
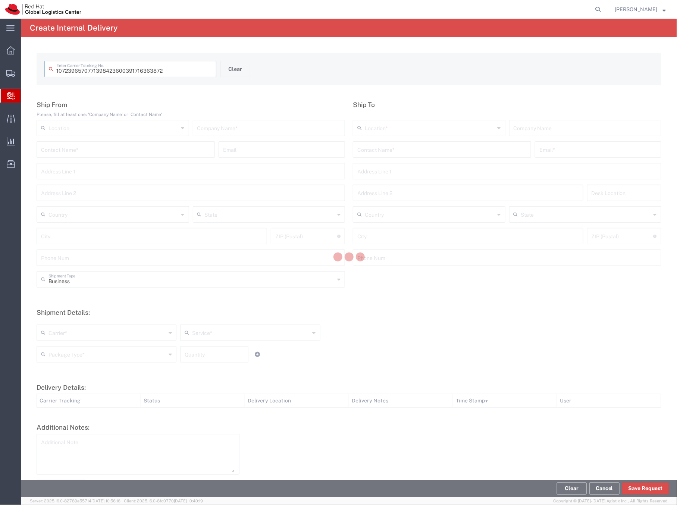
type input "391716363872"
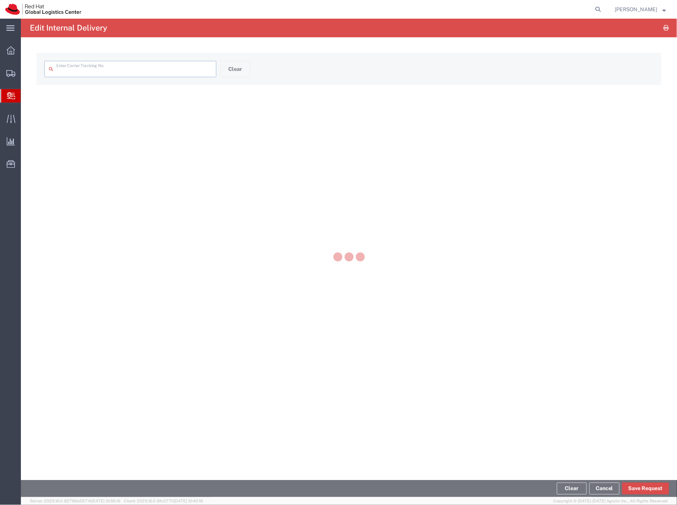
type input "391716363872"
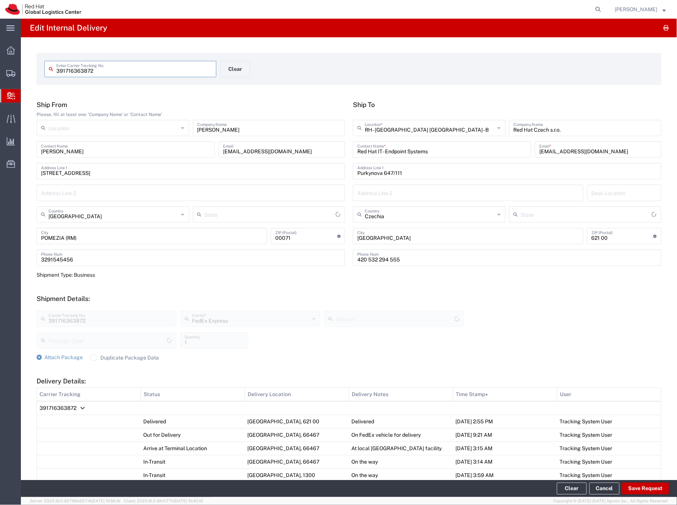
type input "Your Packaging"
type input "International Economy"
type input "Lazio"
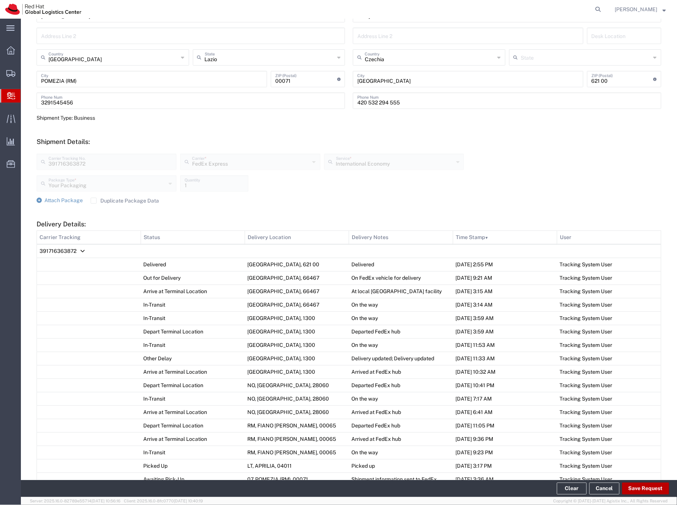
click at [635, 493] on button "Save Request" at bounding box center [645, 489] width 47 height 12
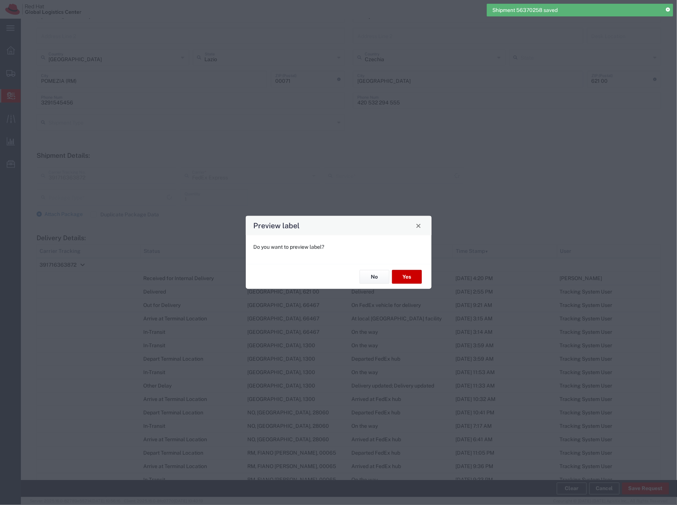
type input "Your Packaging"
type input "International Economy"
click at [375, 278] on button "No" at bounding box center [375, 277] width 30 height 14
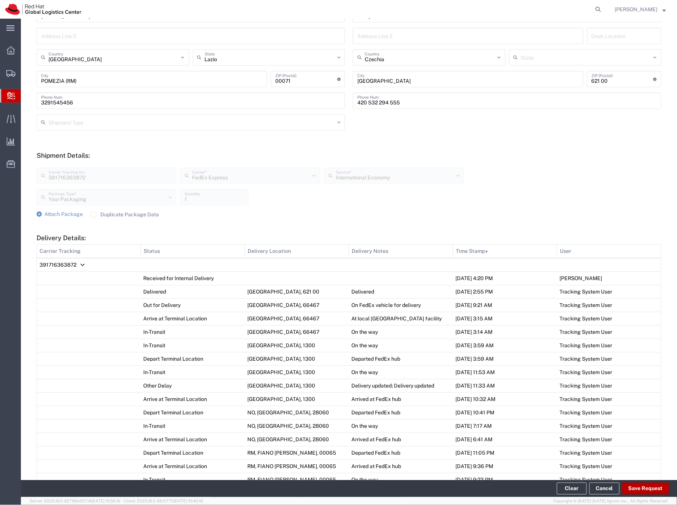
click at [638, 486] on button "Save Request" at bounding box center [645, 489] width 47 height 12
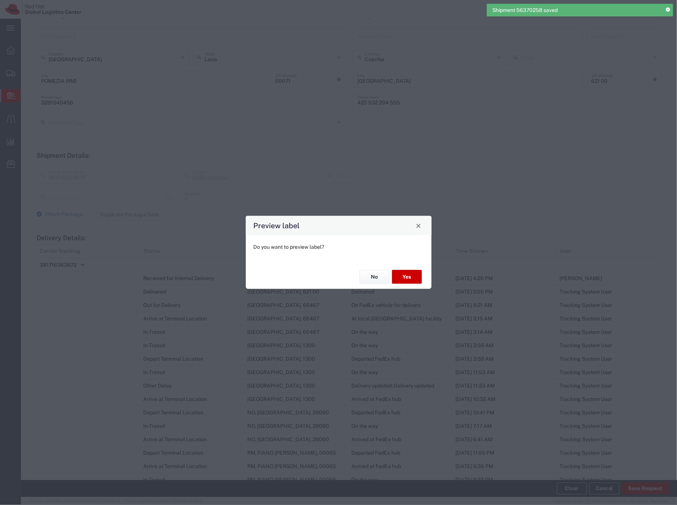
type input "Your Packaging"
type input "International Economy"
click at [368, 277] on button "No" at bounding box center [375, 277] width 30 height 14
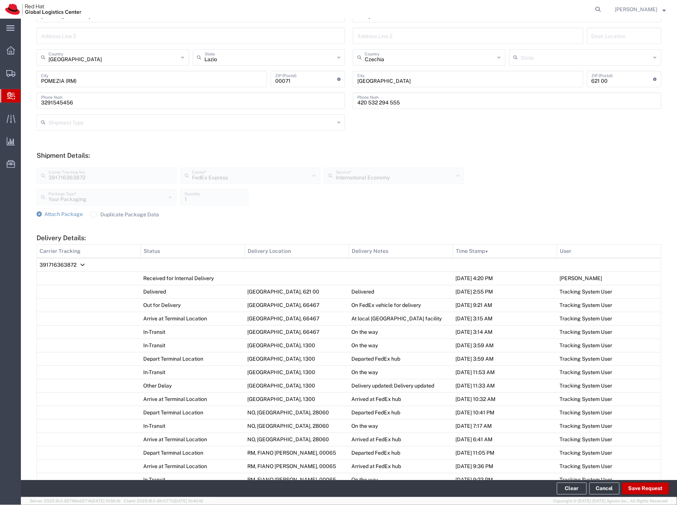
click at [0, 0] on span "Create Delivery" at bounding box center [0, 0] width 0 height 0
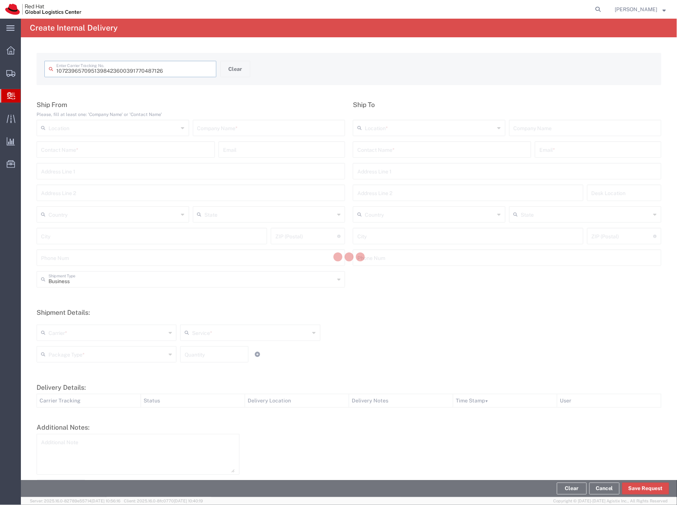
type input "391770487126"
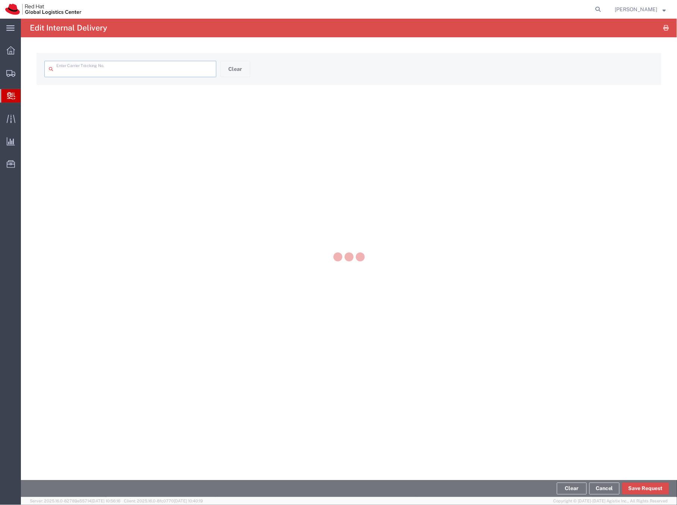
type input "391770487126"
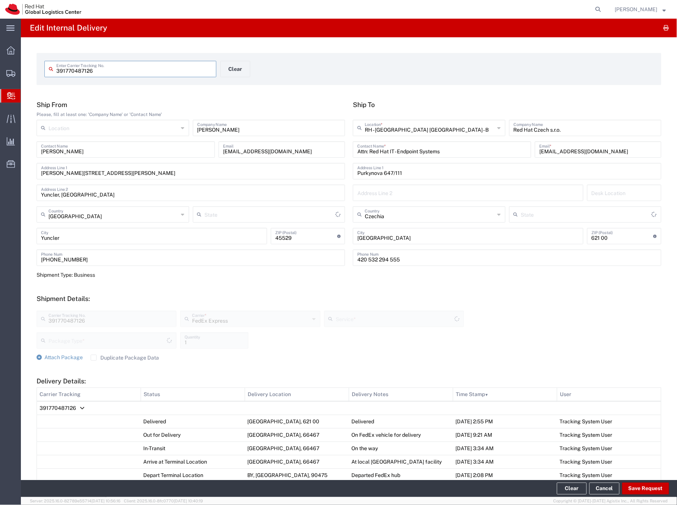
type input "Your Packaging"
type input "[PERSON_NAME]"
type input "International Economy"
click at [641, 488] on button "Save Request" at bounding box center [645, 489] width 47 height 12
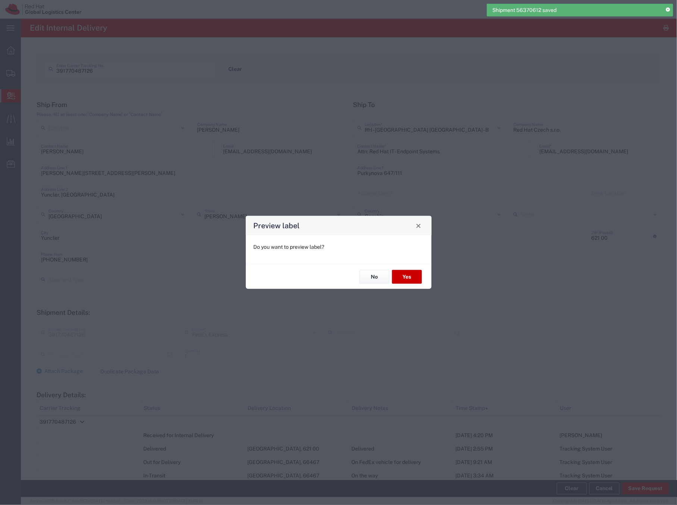
type input "Your Packaging"
type input "International Economy"
click at [374, 275] on button "No" at bounding box center [375, 277] width 30 height 14
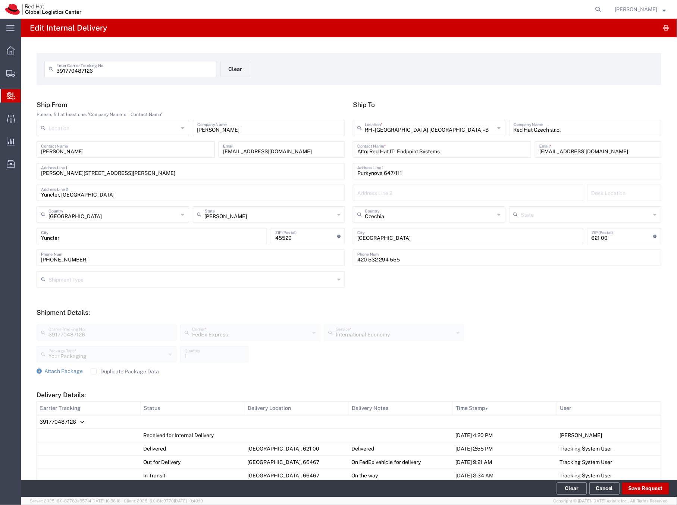
click at [12, 96] on icon at bounding box center [11, 95] width 8 height 7
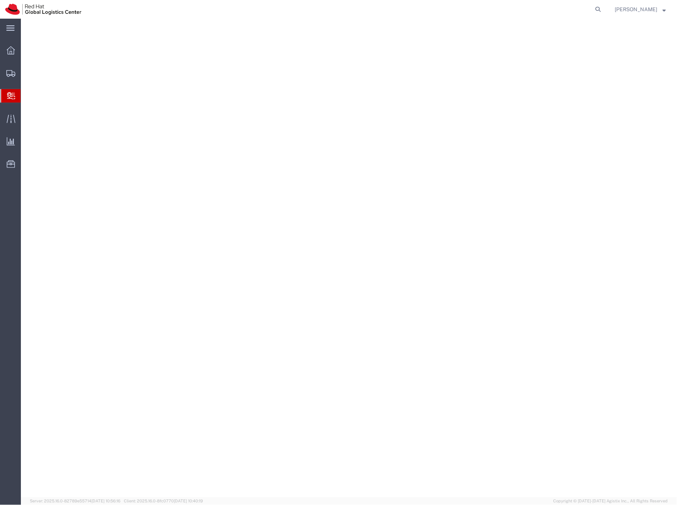
click at [37, 107] on agx-internal-delivery-manager at bounding box center [349, 258] width 656 height 479
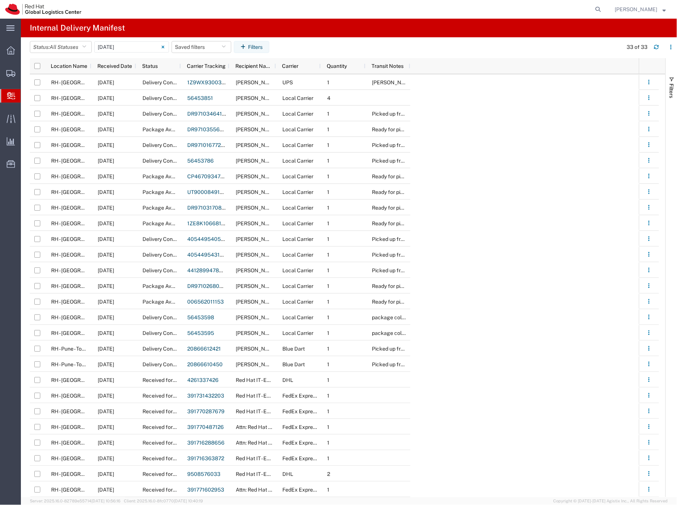
click at [0, 0] on span "Create Delivery" at bounding box center [0, 0] width 0 height 0
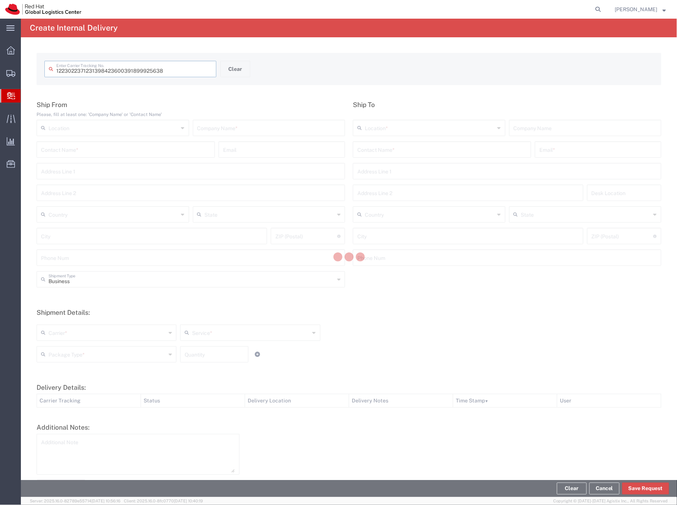
type input "391899925638"
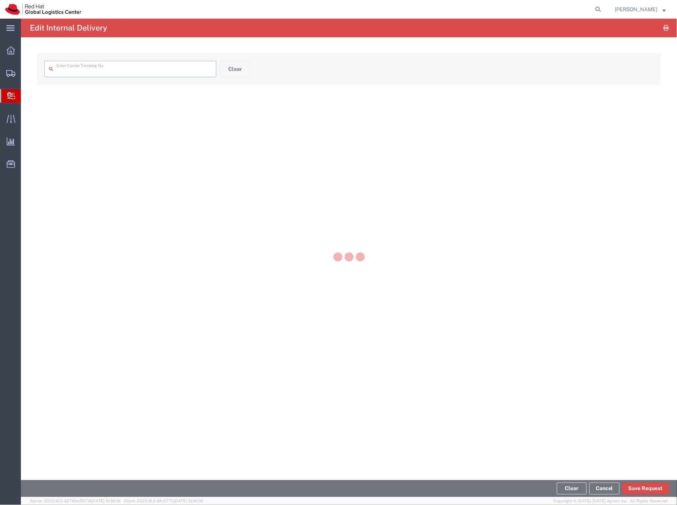
type input "391899925638"
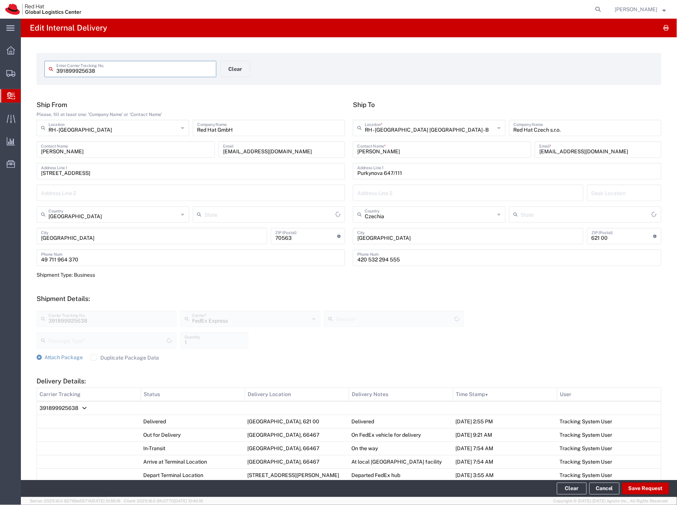
type input "Envelope"
type input "International Priority EOD"
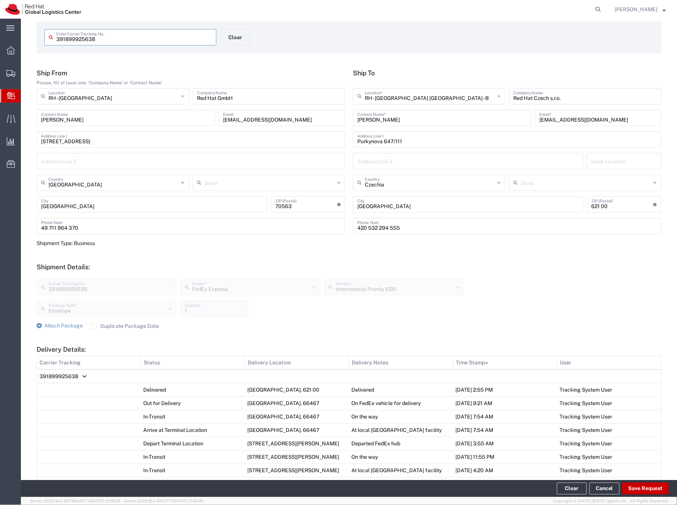
scroll to position [56, 0]
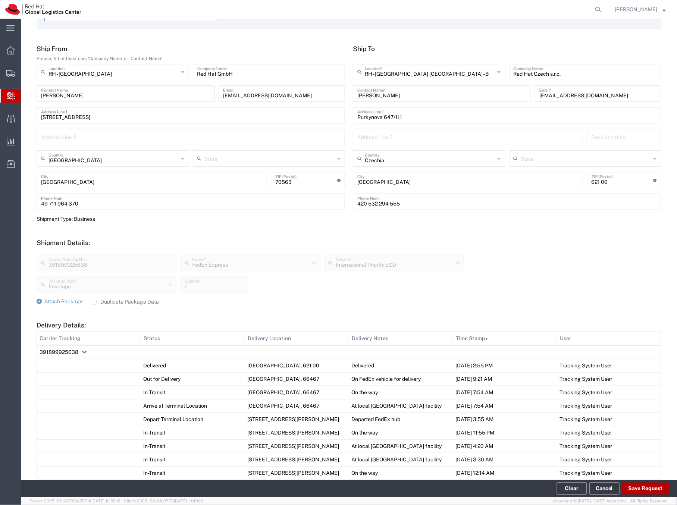
click at [646, 489] on button "Save Request" at bounding box center [645, 489] width 47 height 12
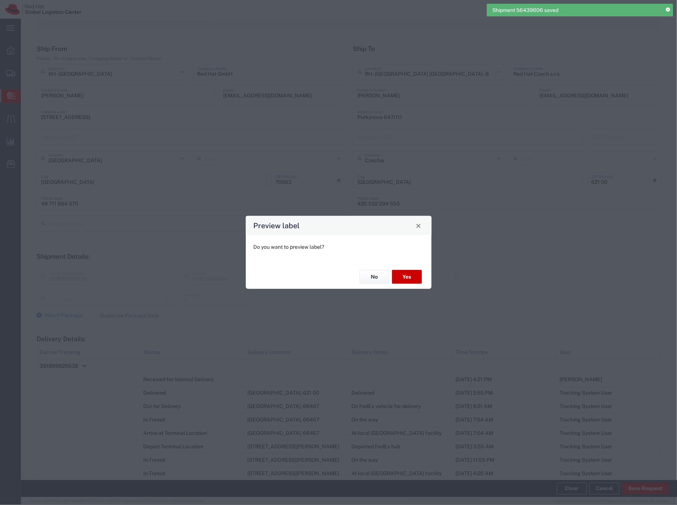
type input "Envelope"
type input "International Priority EOD"
click at [379, 276] on button "No" at bounding box center [375, 277] width 30 height 14
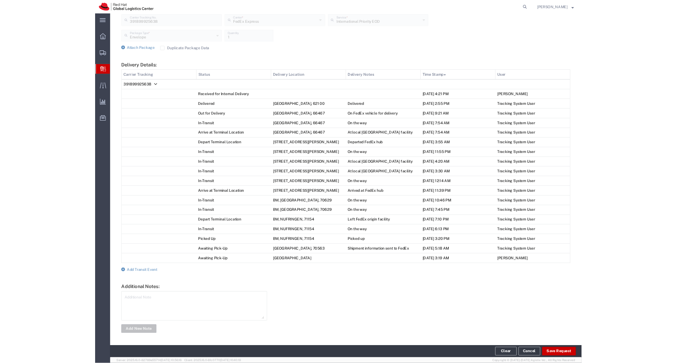
scroll to position [330, 0]
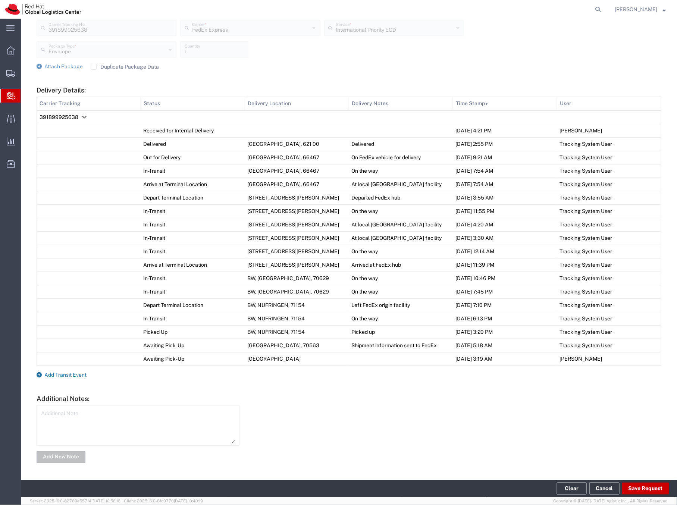
click at [81, 378] on span "Add Transit Event" at bounding box center [65, 375] width 42 height 6
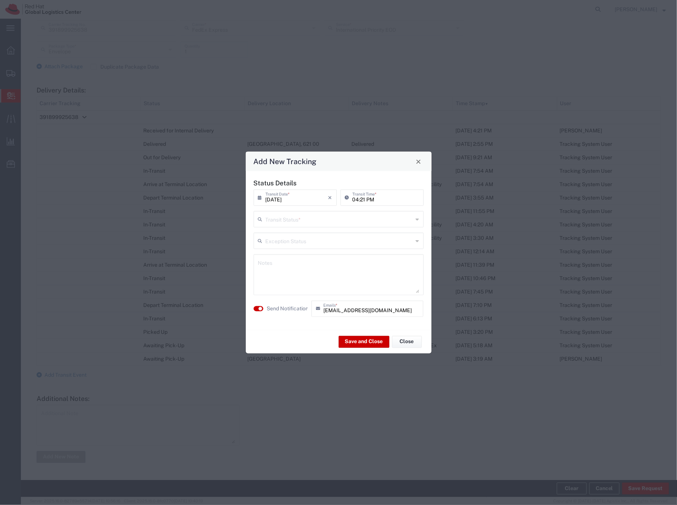
click at [304, 223] on input "text" at bounding box center [340, 218] width 148 height 13
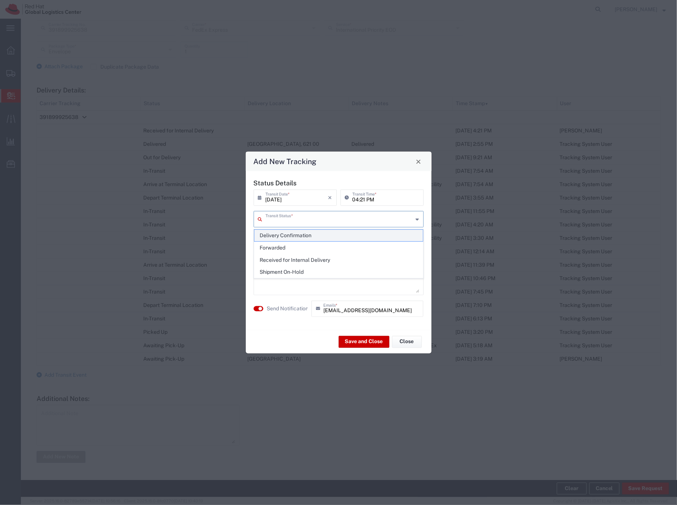
click at [285, 236] on span "Delivery Confirmation" at bounding box center [338, 236] width 169 height 12
type input "Delivery Confirmation"
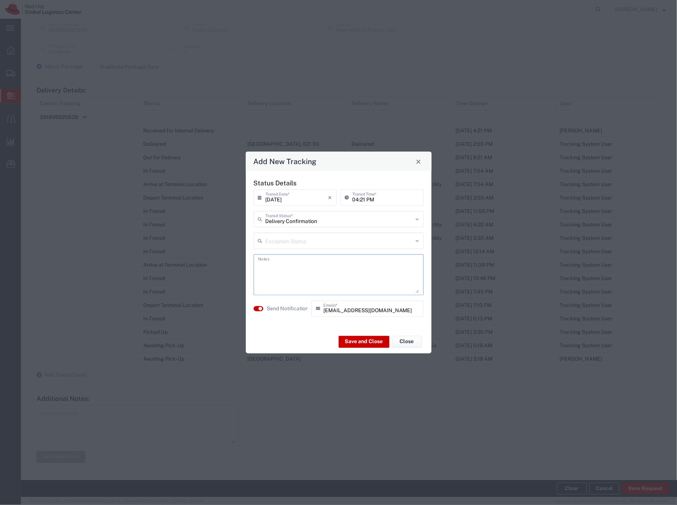
click at [269, 262] on textarea at bounding box center [338, 275] width 161 height 37
type textarea "F"
type textarea "People team folder"
click at [349, 342] on button "Save and Close" at bounding box center [364, 342] width 51 height 12
